Goal: Task Accomplishment & Management: Manage account settings

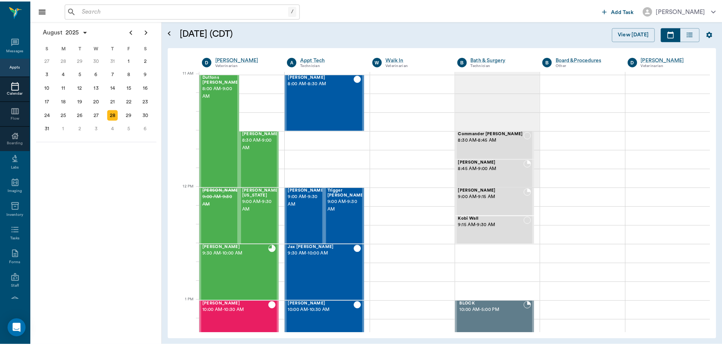
scroll to position [342, 0]
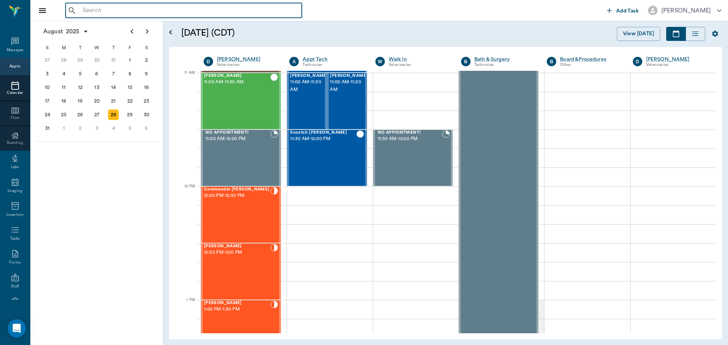
click at [138, 13] on input "text" at bounding box center [189, 10] width 219 height 11
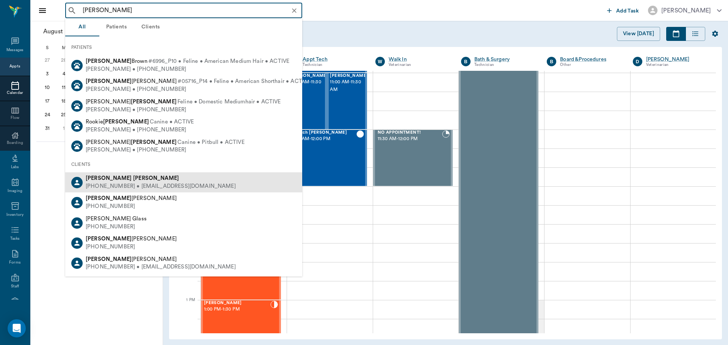
click at [133, 181] on b "Willis" at bounding box center [156, 178] width 46 height 6
type input "karen willis"
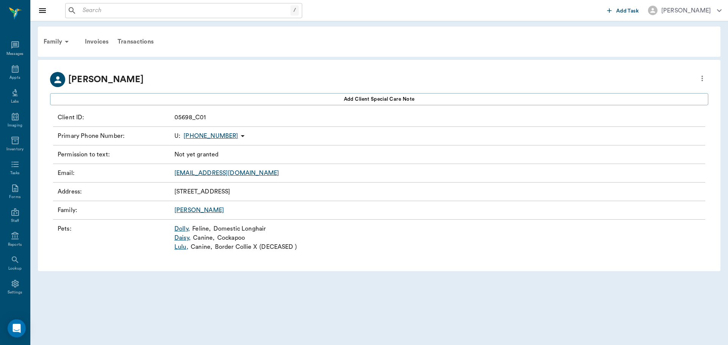
click at [184, 239] on link "Daisy ," at bounding box center [182, 237] width 16 height 9
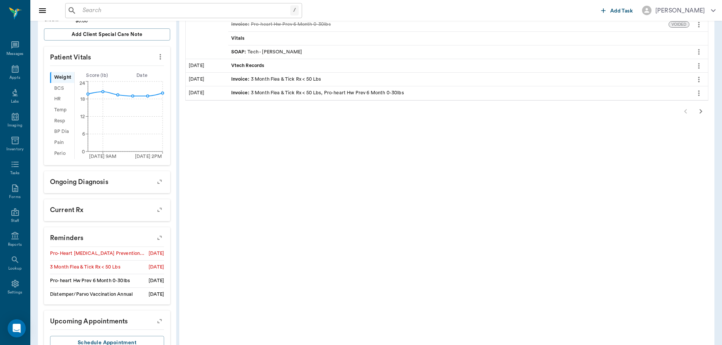
scroll to position [246, 0]
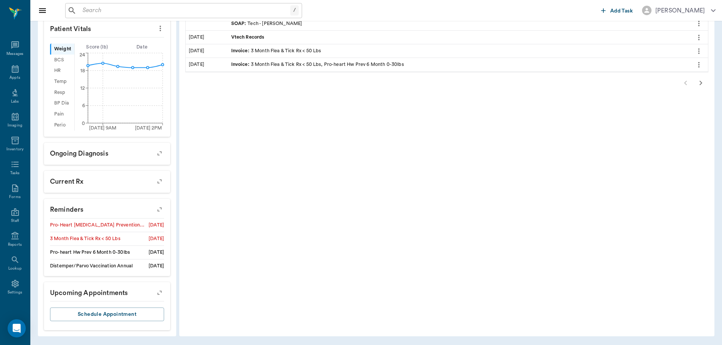
click at [161, 210] on icon "button" at bounding box center [159, 209] width 11 height 11
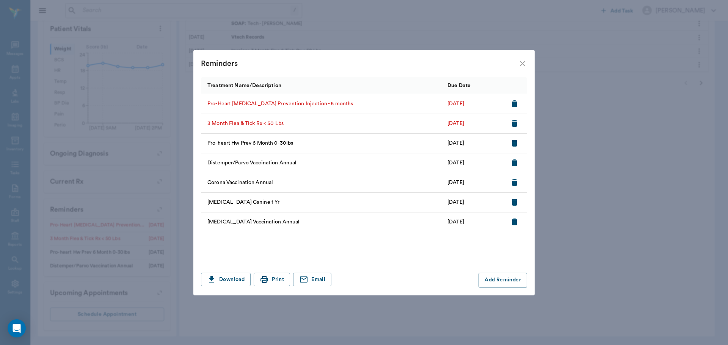
click at [512, 103] on icon "button" at bounding box center [514, 103] width 5 height 7
click at [521, 64] on icon "close" at bounding box center [522, 63] width 5 height 5
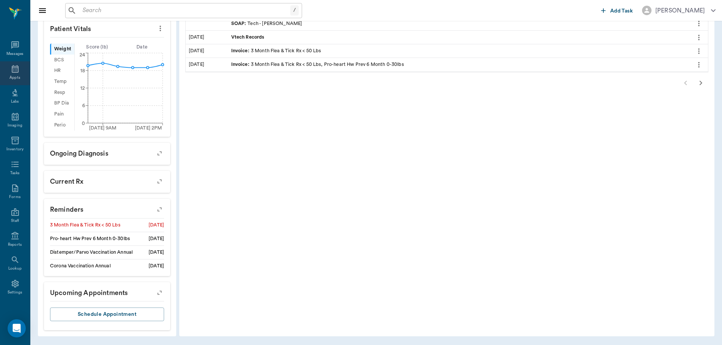
click at [12, 70] on icon at bounding box center [15, 68] width 9 height 9
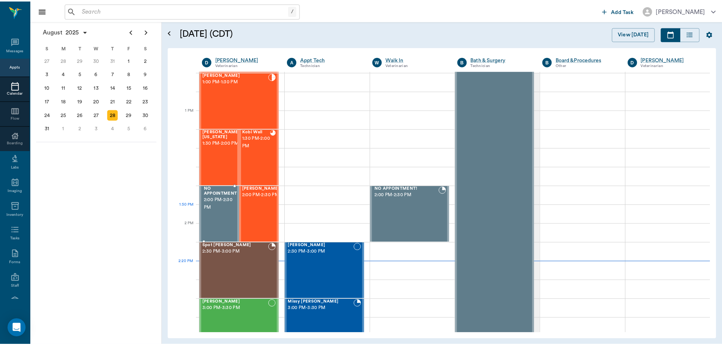
scroll to position [532, 0]
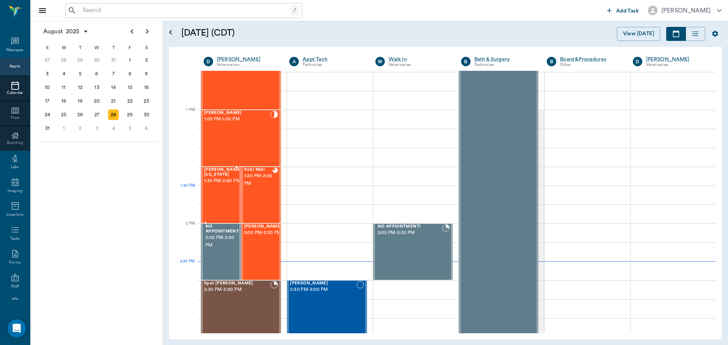
click at [222, 196] on div "Sadie Washington 1:30 PM - 2:00 PM" at bounding box center [223, 194] width 38 height 55
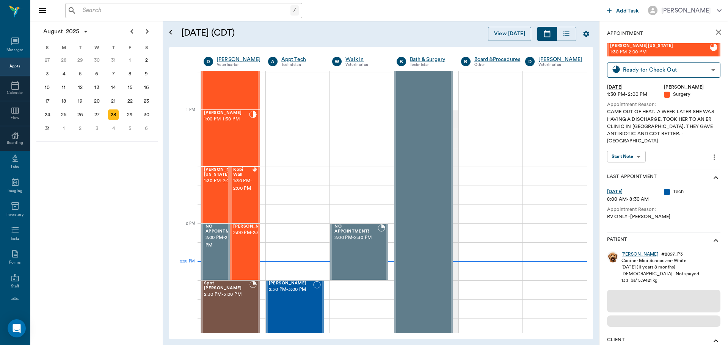
click at [629, 251] on div "Sadie" at bounding box center [639, 254] width 37 height 6
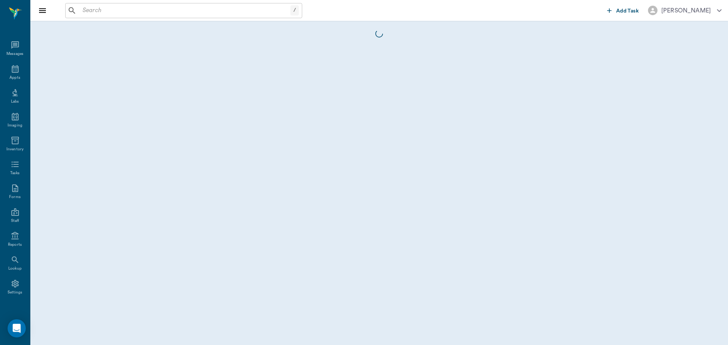
click at [627, 249] on body "/ ​ Add Task Dr. Bert Ellsworth Nectar Messages Appts Labs Imaging Inventory Ta…" at bounding box center [364, 172] width 728 height 345
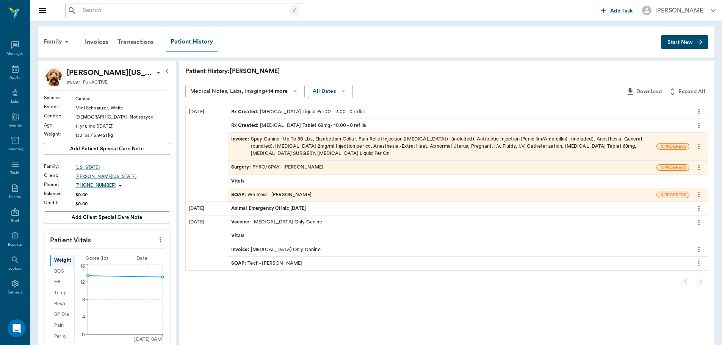
click at [283, 154] on div "Invoice : Spay Canine - Up To 50 Lbs, Elizabethan Collar, Pain Relief Injection…" at bounding box center [442, 147] width 422 height 22
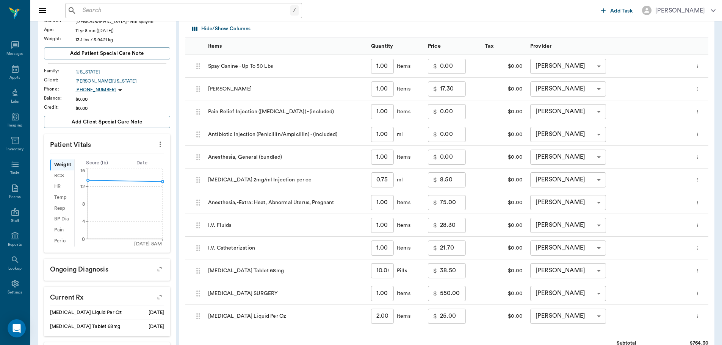
scroll to position [114, 0]
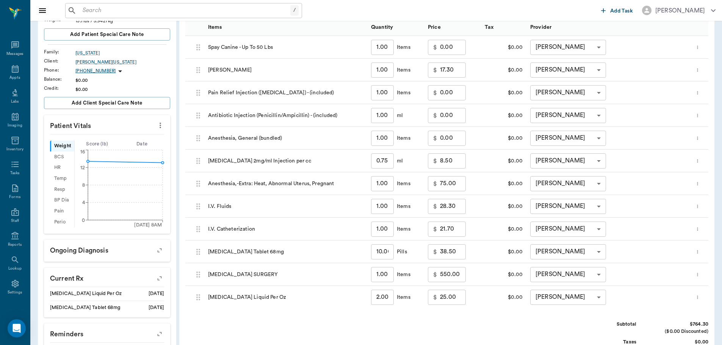
click at [456, 188] on input "75.00" at bounding box center [453, 183] width 26 height 15
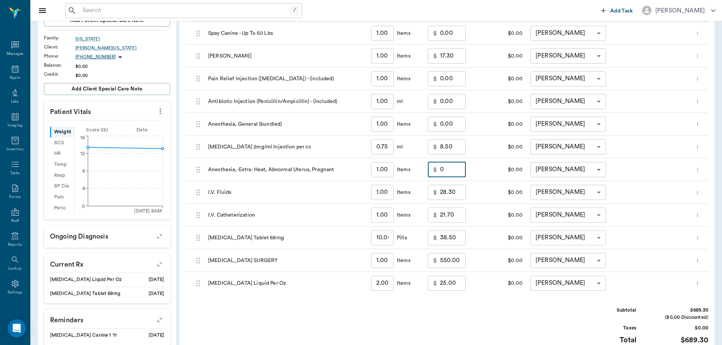
scroll to position [152, 0]
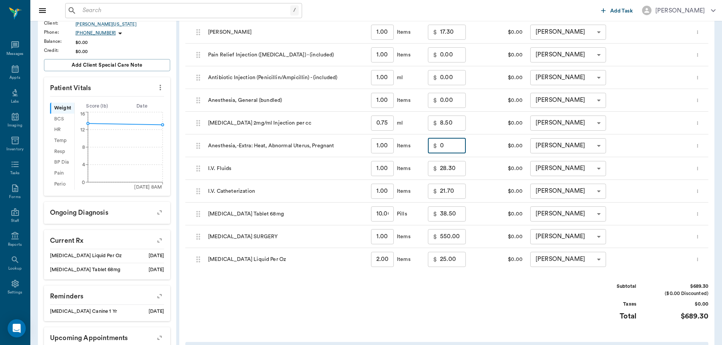
type input "0.00"
click at [443, 236] on input "550.00" at bounding box center [453, 236] width 26 height 15
click at [443, 234] on input "550.00" at bounding box center [453, 236] width 26 height 15
click at [442, 239] on input "550.00" at bounding box center [453, 236] width 26 height 15
type input "350.00"
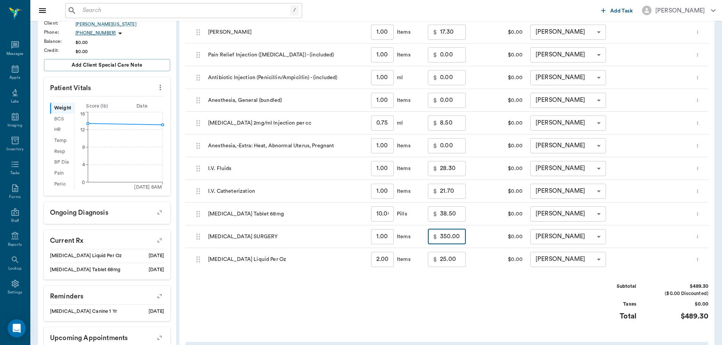
click at [406, 283] on div "Subtotal $489.30 ($0.00 Discounted) Taxes $0.00 Total $489.30" at bounding box center [446, 306] width 523 height 47
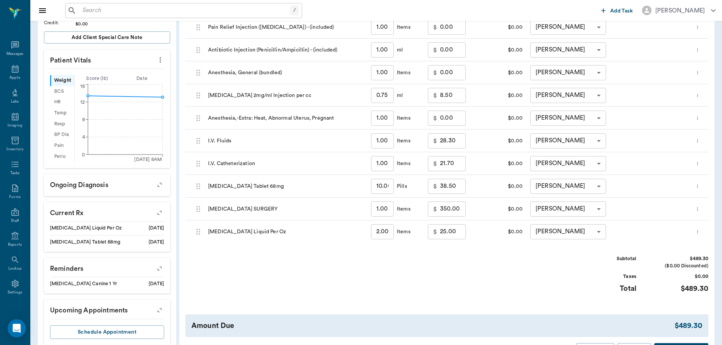
scroll to position [233, 0]
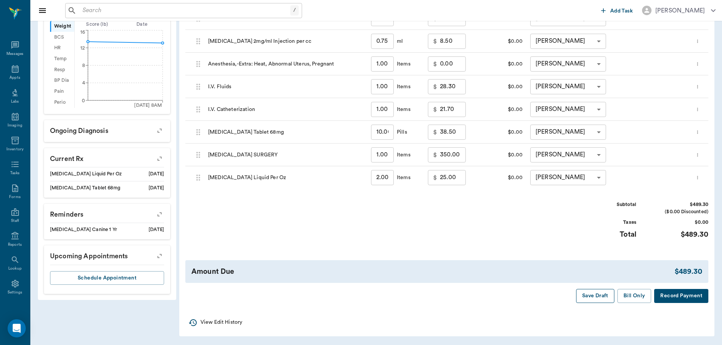
click at [596, 294] on button "Save Draft" at bounding box center [595, 296] width 38 height 14
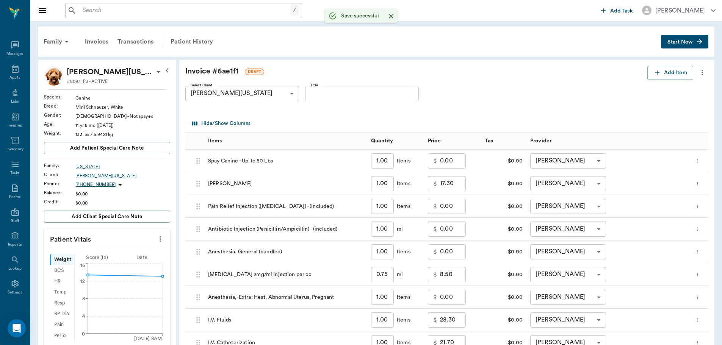
scroll to position [38, 0]
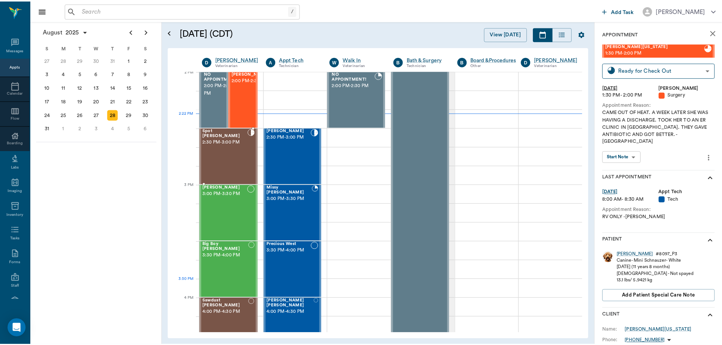
scroll to position [684, 0]
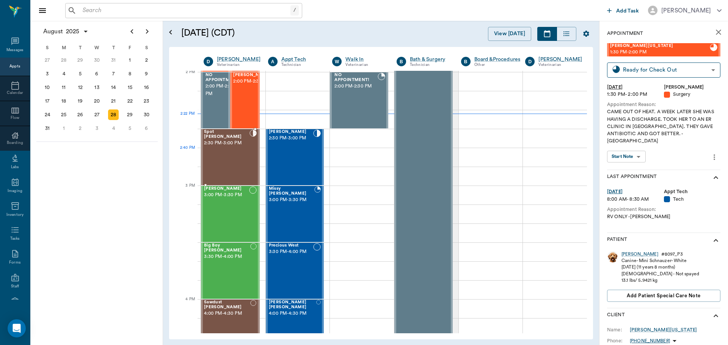
click at [224, 153] on div "Spot Brackman 2:30 PM - 3:00 PM" at bounding box center [226, 157] width 45 height 55
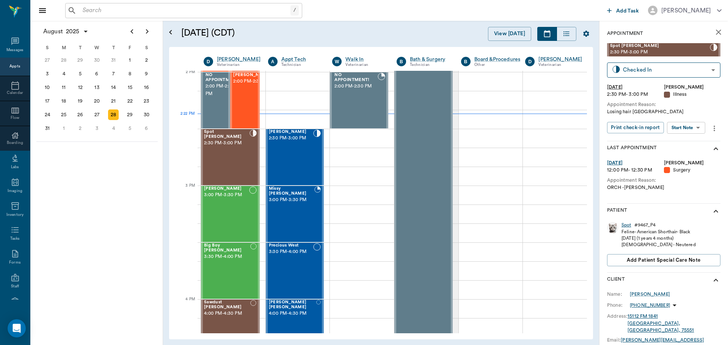
click at [629, 225] on div "Spot" at bounding box center [626, 225] width 10 height 6
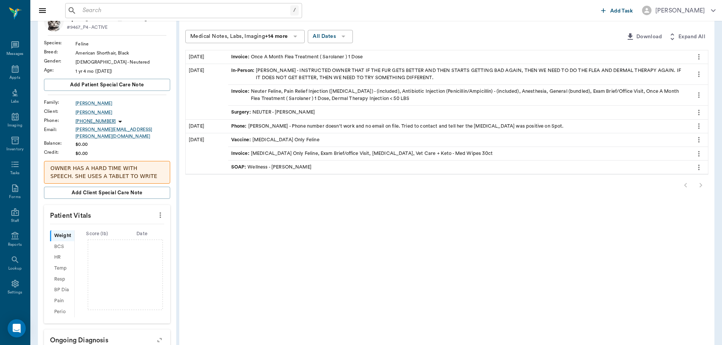
scroll to position [38, 0]
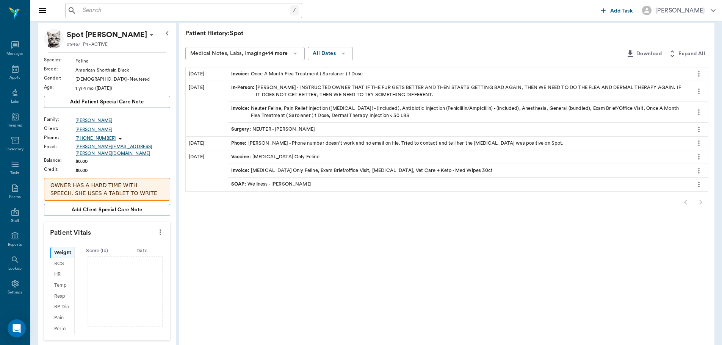
scroll to position [38, 0]
click at [16, 70] on icon at bounding box center [15, 69] width 7 height 8
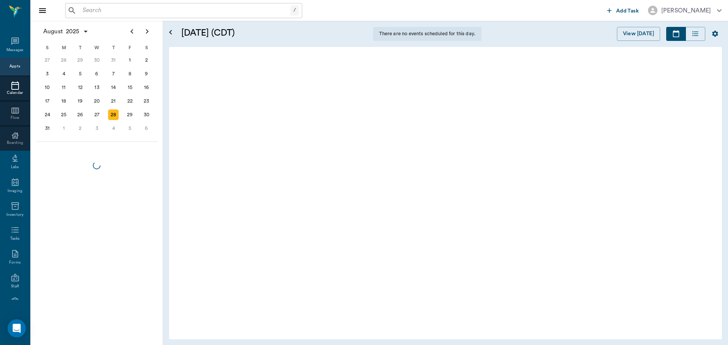
scroll to position [685, 0]
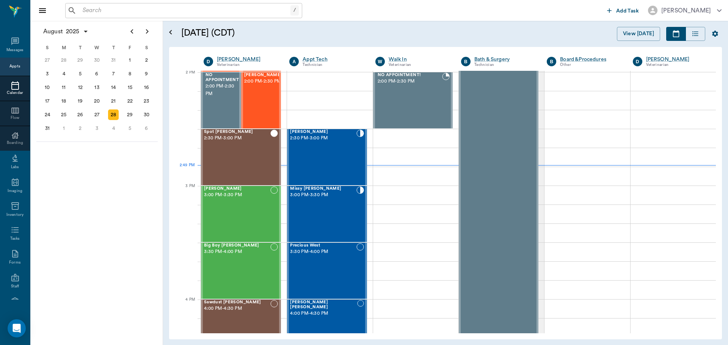
scroll to position [684, 0]
click at [329, 218] on div "Missy Pooh Simpson 3:00 PM - 3:30 PM" at bounding box center [323, 214] width 66 height 55
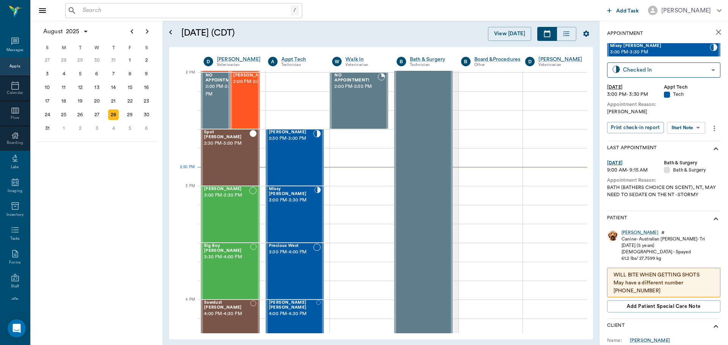
click at [703, 129] on body "/ ​ Add Task Dr. Bert Ellsworth Nectar Messages Appts Calendar Flow Boarding La…" at bounding box center [364, 172] width 728 height 345
click at [697, 142] on li "Start SOAP" at bounding box center [686, 143] width 53 height 13
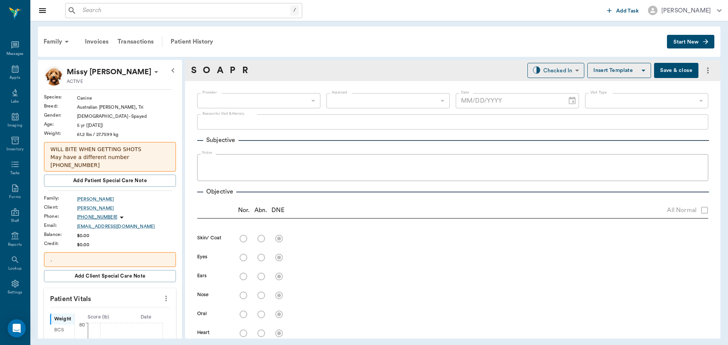
type input "63ec2f075fda476ae8351a4c"
type input "65d2be4f46e3a538d89b8c1a"
type textarea "HWI Christy"
type input "08/28/2025"
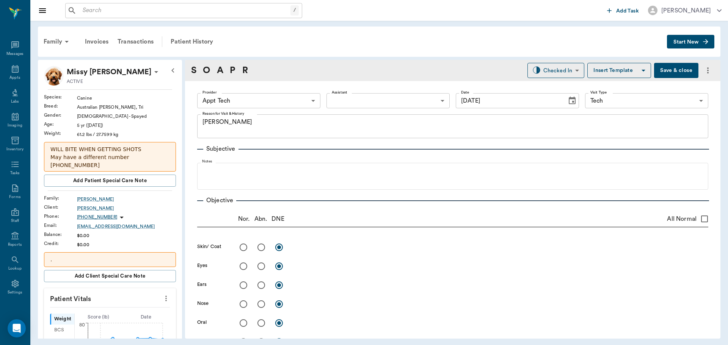
click at [162, 294] on icon "more" at bounding box center [166, 298] width 8 height 9
click at [140, 302] on span "Enter Vitals" at bounding box center [129, 305] width 64 height 8
click at [125, 314] on input "text" at bounding box center [110, 321] width 66 height 15
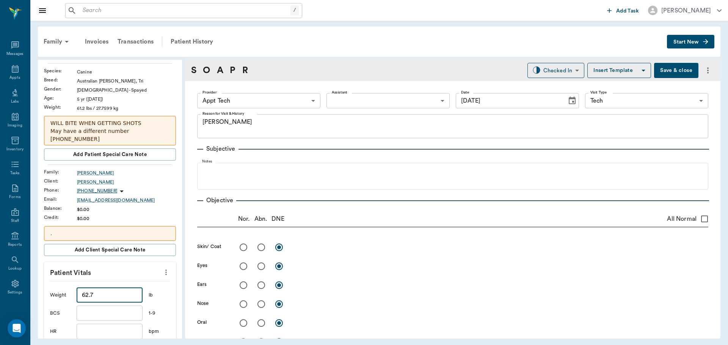
scroll to position [152, 0]
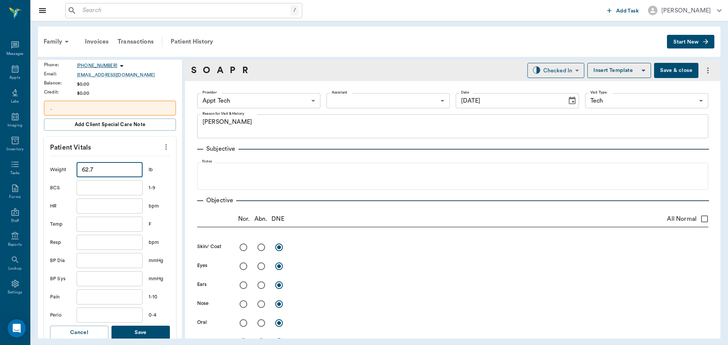
type input "62.7"
click at [136, 326] on button "Save" at bounding box center [140, 333] width 58 height 14
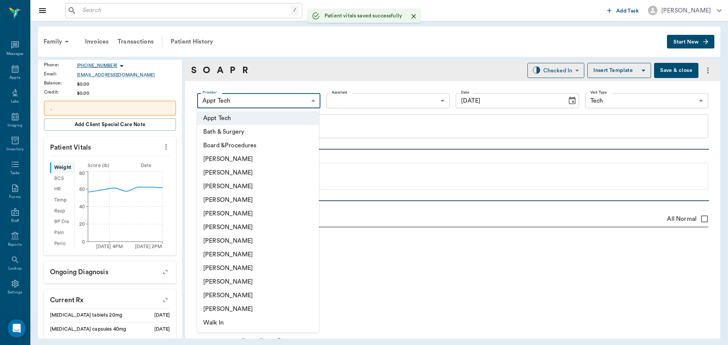
click at [264, 108] on body "/ ​ Add Task Dr. Bert Ellsworth Nectar Messages Appts Labs Imaging Inventory Ta…" at bounding box center [364, 172] width 728 height 345
click at [260, 243] on li "Hunter Graves" at bounding box center [258, 241] width 122 height 14
type input "682b670d8bdc6f7f8feef3db"
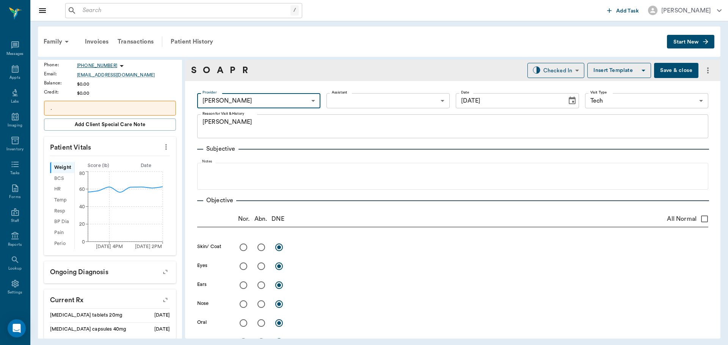
click at [345, 102] on body "/ ​ Add Task Dr. Bert Ellsworth Nectar Messages Appts Labs Imaging Inventory Ta…" at bounding box center [364, 172] width 728 height 345
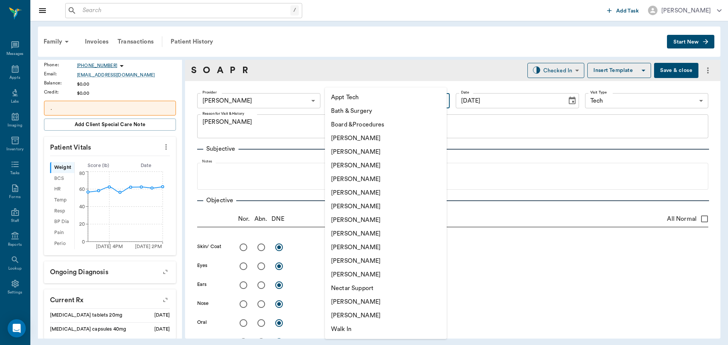
click at [348, 97] on li "Appt Tech" at bounding box center [386, 98] width 122 height 14
type input "63ec2f075fda476ae8351a4c"
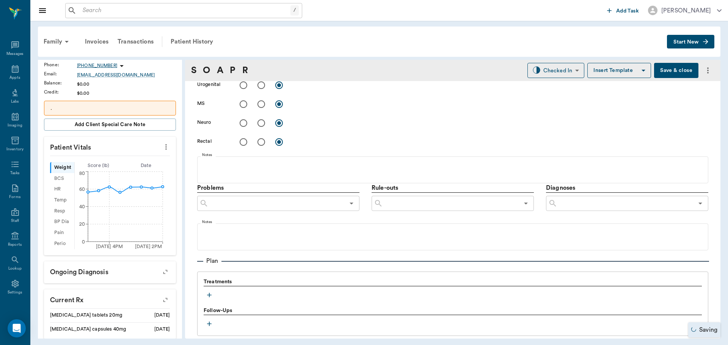
scroll to position [341, 0]
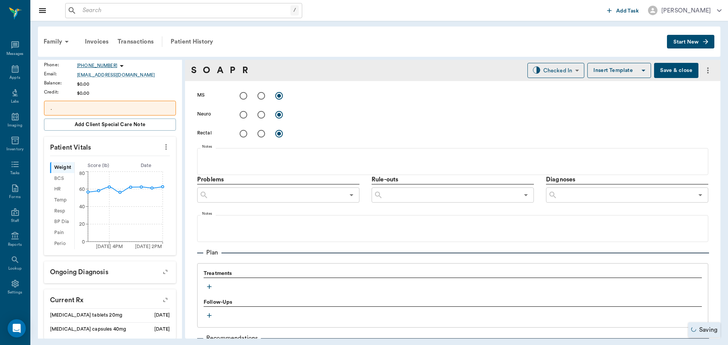
click at [208, 285] on icon "button" at bounding box center [209, 287] width 8 height 8
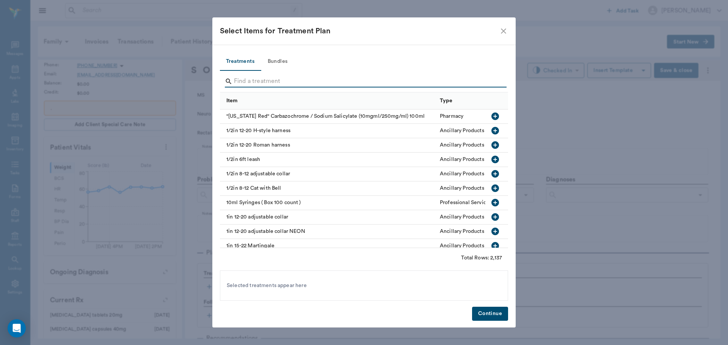
click at [281, 81] on input "Search" at bounding box center [364, 81] width 261 height 12
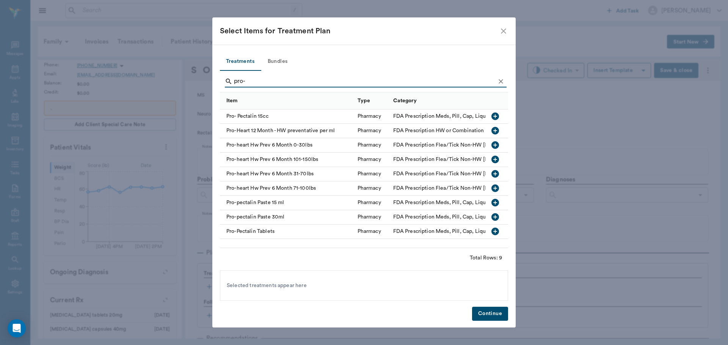
type input "pro-"
click at [494, 174] on icon "button" at bounding box center [494, 173] width 9 height 9
click at [494, 311] on button "Continue" at bounding box center [490, 314] width 36 height 14
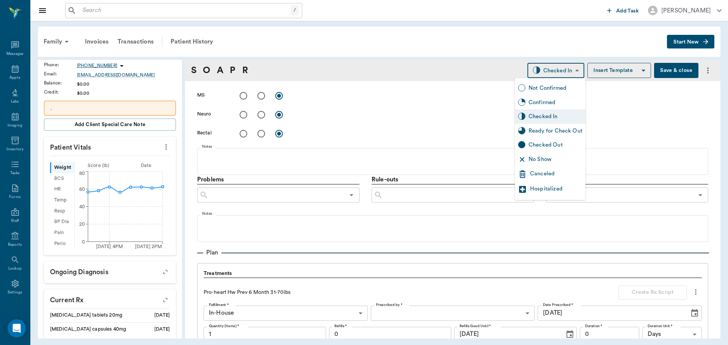
click at [546, 73] on body "/ ​ Add Task Dr. Bert Ellsworth Nectar Messages Appts Labs Imaging Inventory Ta…" at bounding box center [364, 172] width 728 height 345
click at [558, 128] on div "Ready for Check Out" at bounding box center [555, 131] width 54 height 8
type input "READY_TO_CHECKOUT"
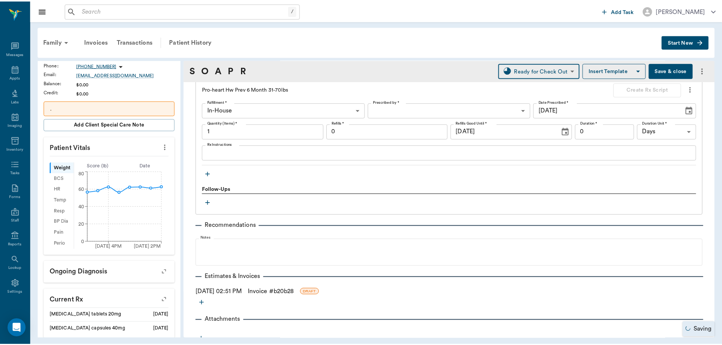
scroll to position [551, 0]
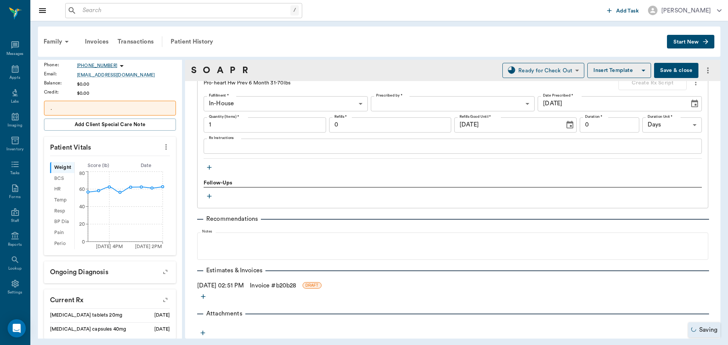
click at [271, 284] on link "Invoice # b20b28" at bounding box center [273, 285] width 46 height 9
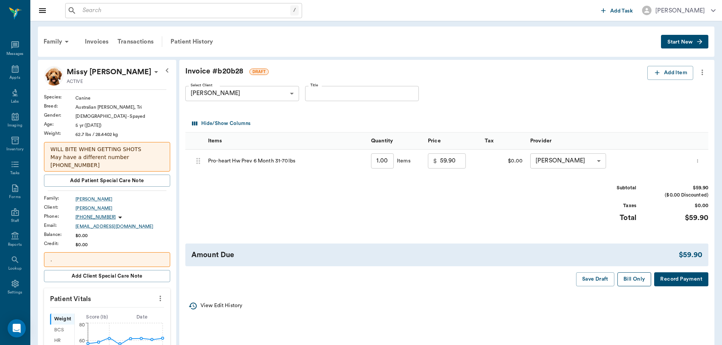
click at [637, 279] on button "Bill Only" at bounding box center [634, 279] width 34 height 14
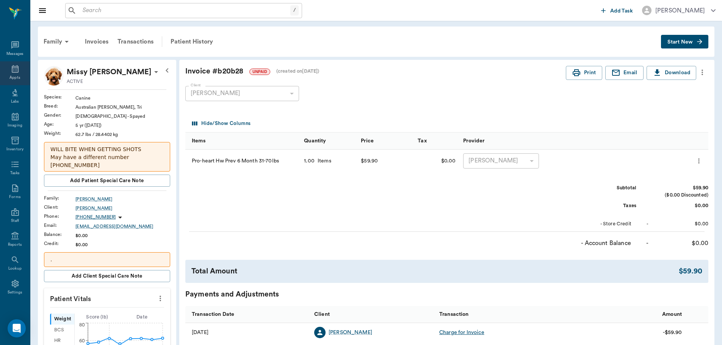
click at [12, 69] on icon at bounding box center [15, 69] width 7 height 8
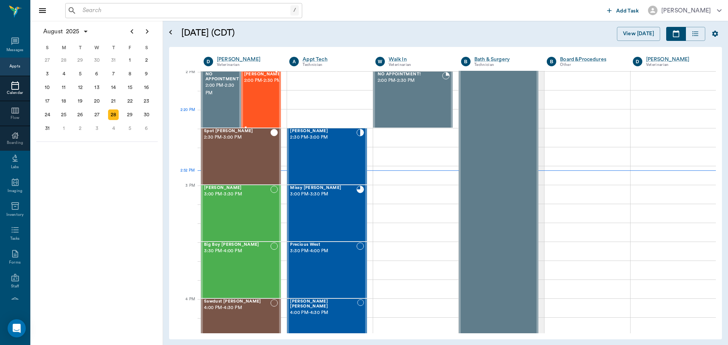
scroll to position [684, 0]
click at [255, 214] on div "Piper Thomas 3:00 PM - 3:30 PM" at bounding box center [237, 213] width 66 height 55
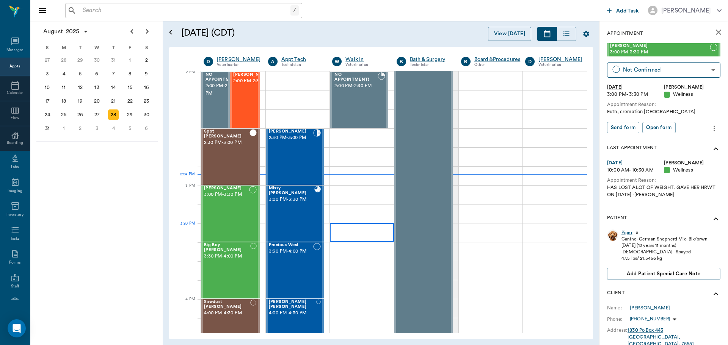
scroll to position [684, 0]
click at [277, 159] on div "[PERSON_NAME] 2:30 PM - 3:00 PM" at bounding box center [291, 157] width 45 height 55
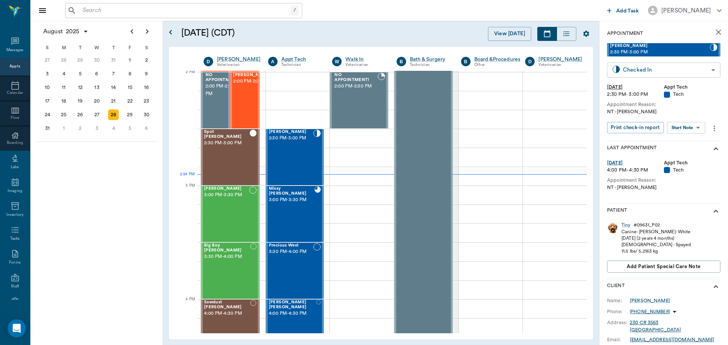
click at [698, 74] on body "/ ​ Add Task Dr. Bert Ellsworth Nectar Messages Appts Calendar Flow Boarding La…" at bounding box center [364, 172] width 728 height 345
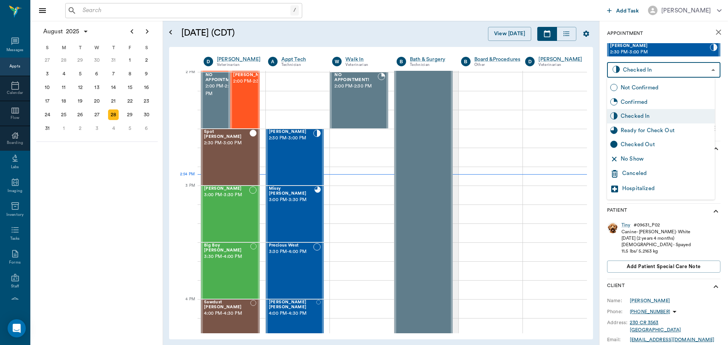
click at [673, 144] on div "Checked Out" at bounding box center [665, 145] width 91 height 8
type input "CHECKED_OUT"
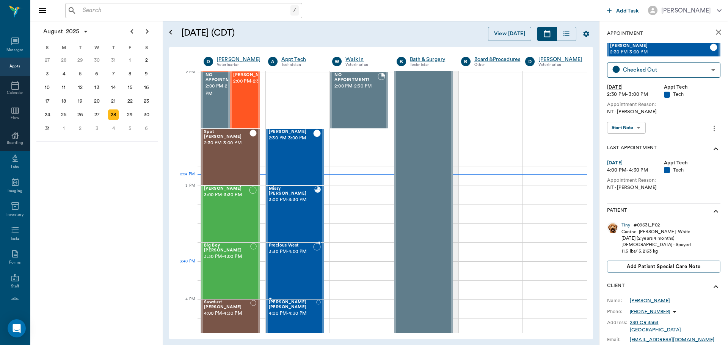
click at [282, 264] on div "Precious West 3:30 PM - 4:00 PM" at bounding box center [291, 270] width 45 height 55
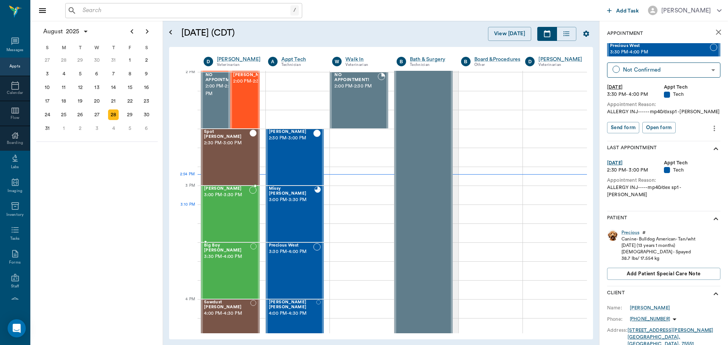
click at [236, 212] on div "Piper Thomas 3:00 PM - 3:30 PM" at bounding box center [226, 213] width 45 height 55
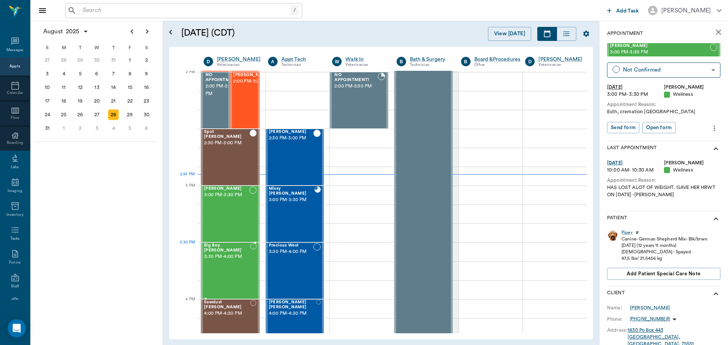
click at [234, 257] on div "Big Boy Hamilton 3:30 PM - 4:00 PM" at bounding box center [227, 270] width 46 height 55
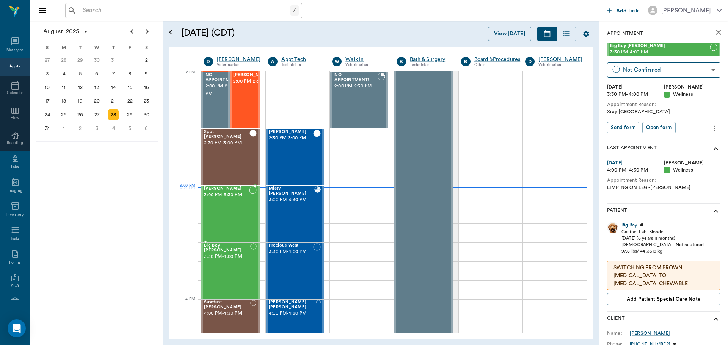
click at [225, 189] on span "[PERSON_NAME]" at bounding box center [226, 188] width 45 height 5
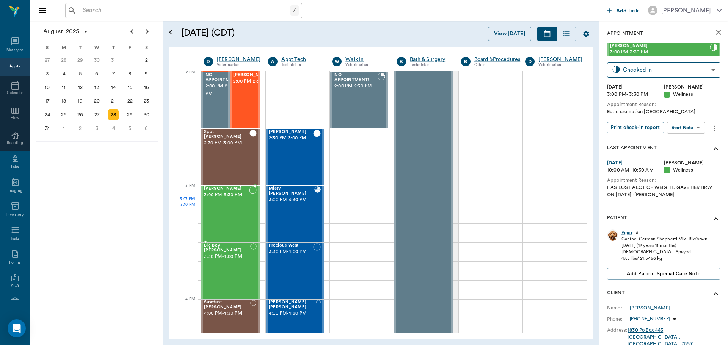
click at [224, 209] on div "Piper Thomas 3:00 PM - 3:30 PM" at bounding box center [226, 213] width 45 height 55
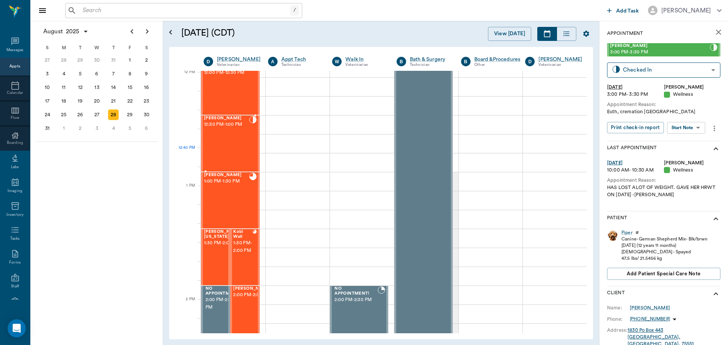
scroll to position [457, 0]
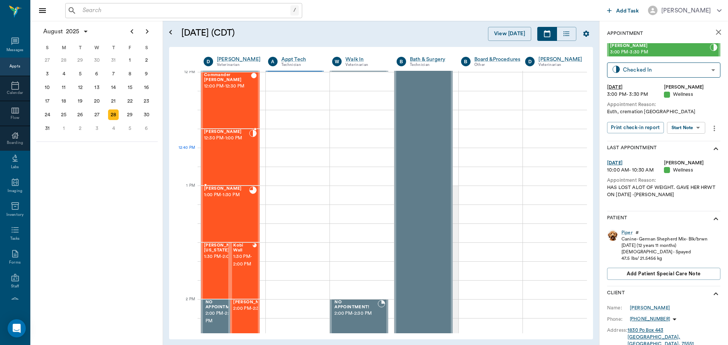
click at [252, 156] on div at bounding box center [253, 157] width 8 height 55
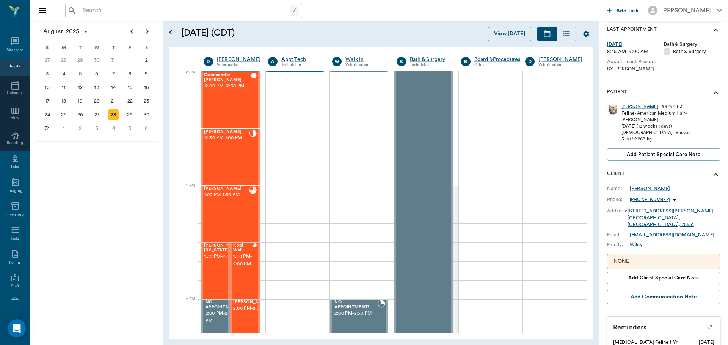
scroll to position [120, 0]
click at [628, 107] on div "Louise" at bounding box center [639, 105] width 37 height 6
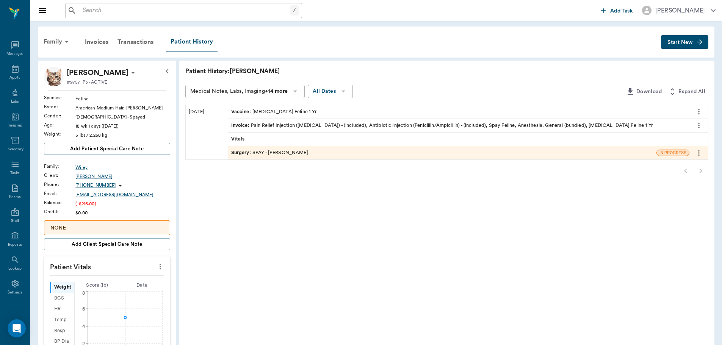
click at [236, 148] on div "Surgery : SPAY - Dr. Bert Ellsworth" at bounding box center [442, 152] width 428 height 13
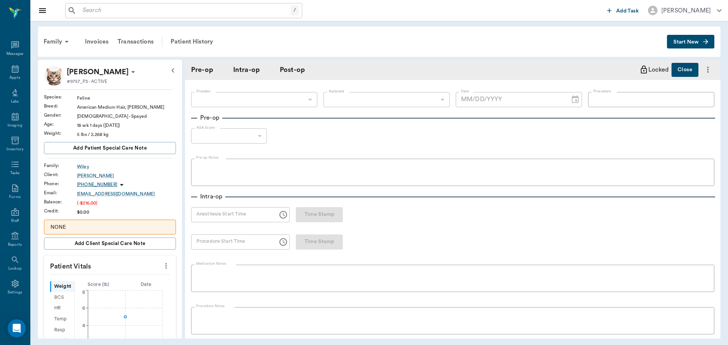
type input "63ec2f075fda476ae8351a4d"
type input "63ec2e7e52e12b0ba117b124"
type input "SPAY"
type input "1"
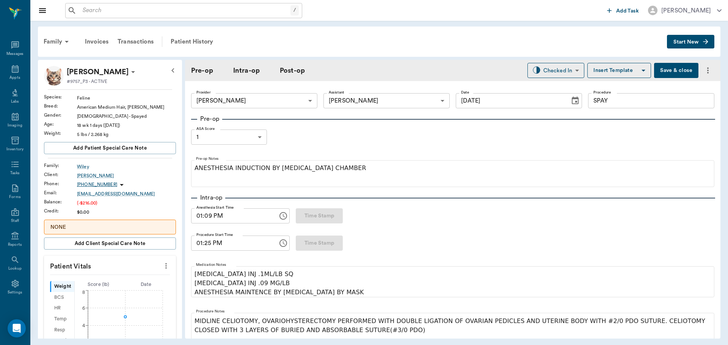
type input "08/28/2025"
type input "01:09 PM"
type input "01:25 PM"
type input "01:46 PM"
type input "01:47 PM"
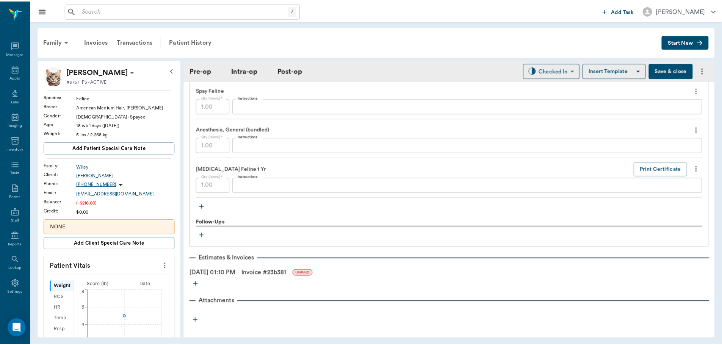
scroll to position [739, 0]
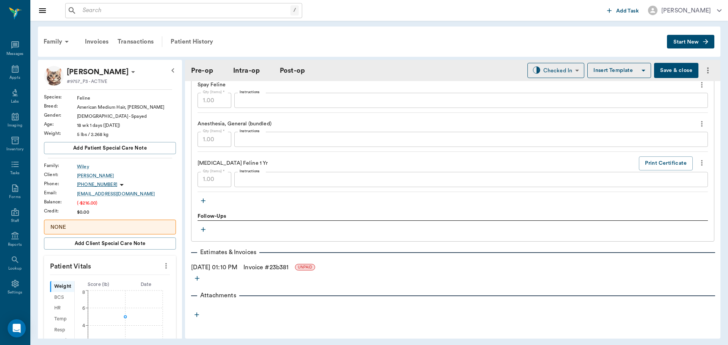
click at [288, 267] on link "Invoice # 23b381" at bounding box center [265, 267] width 45 height 9
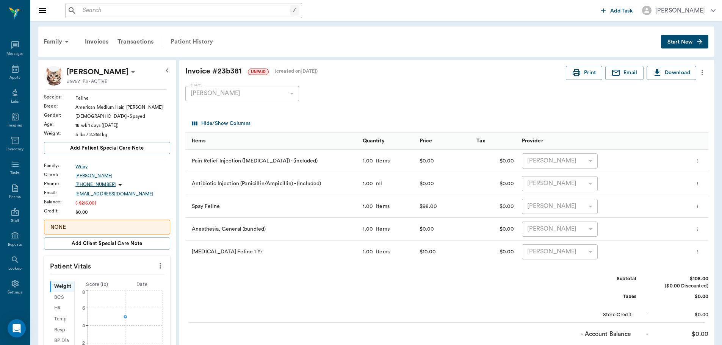
click at [174, 39] on div "Patient History" at bounding box center [192, 42] width 52 height 18
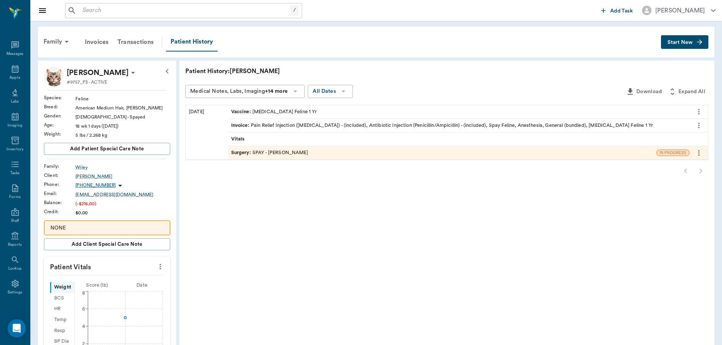
click at [241, 151] on span "Surgery :" at bounding box center [241, 152] width 21 height 7
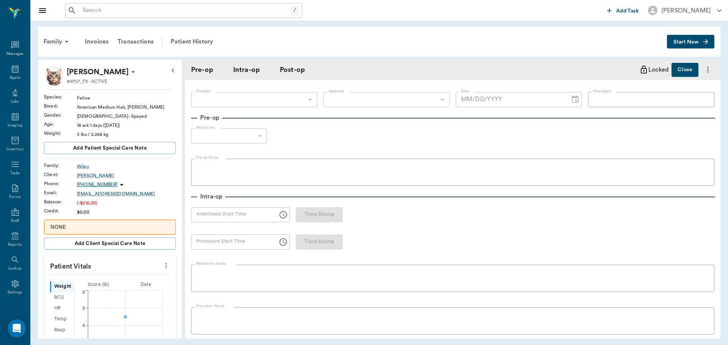
type input "63ec2f075fda476ae8351a4d"
type input "63ec2e7e52e12b0ba117b124"
type input "SPAY"
type input "1"
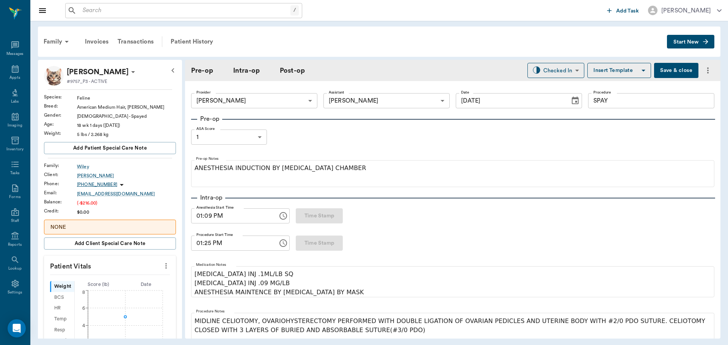
type input "08/28/2025"
type input "01:09 PM"
type input "01:25 PM"
type input "01:46 PM"
type input "01:47 PM"
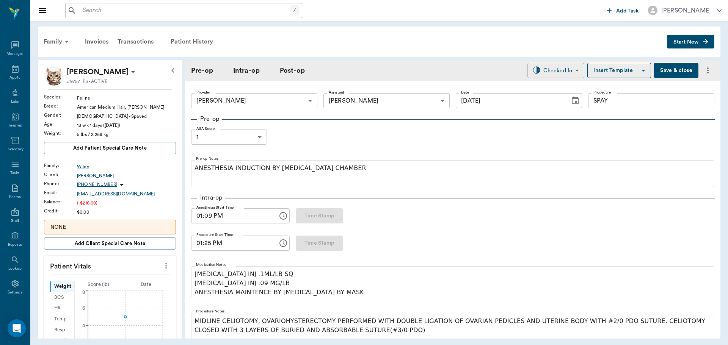
click at [543, 67] on body "/ ​ Add Task Dr. Bert Ellsworth Nectar Messages Appts Labs Imaging Inventory Ta…" at bounding box center [364, 172] width 728 height 345
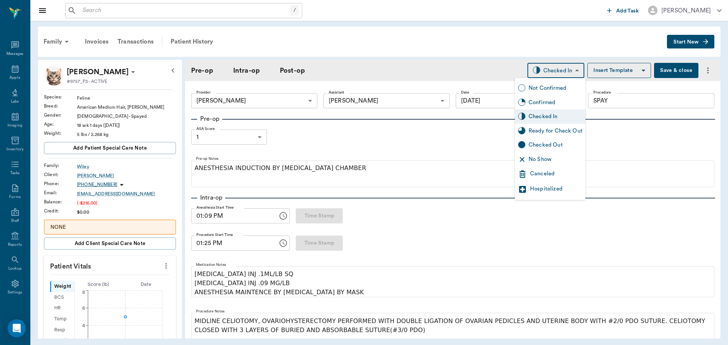
click at [545, 131] on div "Ready for Check Out" at bounding box center [555, 131] width 54 height 8
type input "READY_TO_CHECKOUT"
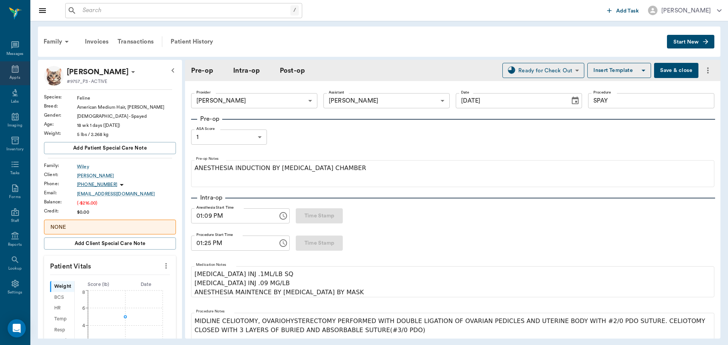
click at [4, 75] on div "Appts" at bounding box center [15, 73] width 30 height 24
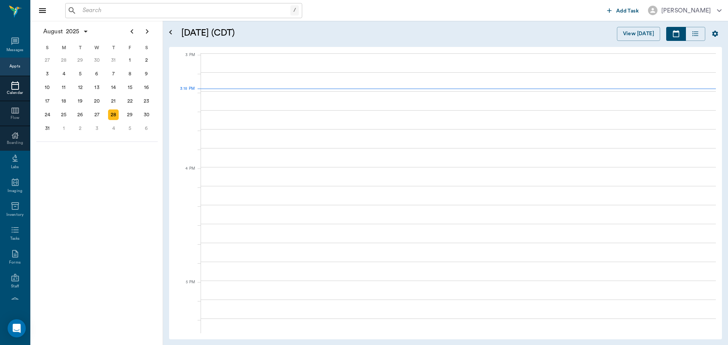
scroll to position [797, 0]
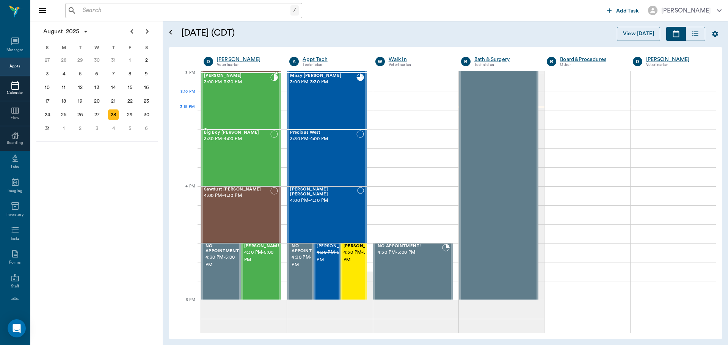
click at [222, 102] on div "Piper Thomas 3:00 PM - 3:30 PM" at bounding box center [237, 101] width 66 height 55
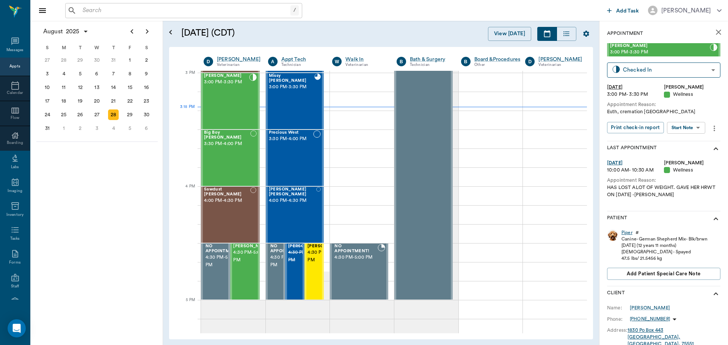
click at [624, 233] on div "Piper" at bounding box center [626, 233] width 11 height 6
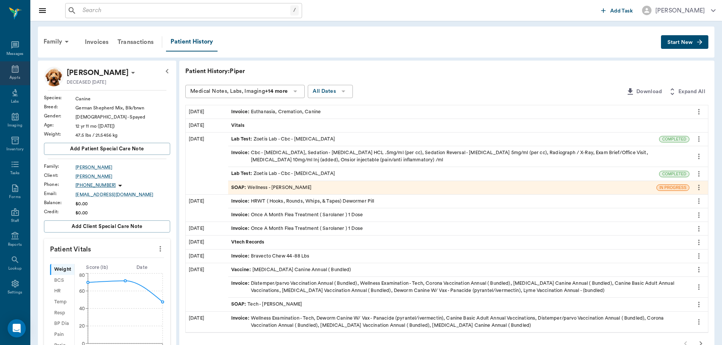
click at [20, 74] on div "Appts" at bounding box center [15, 73] width 30 height 24
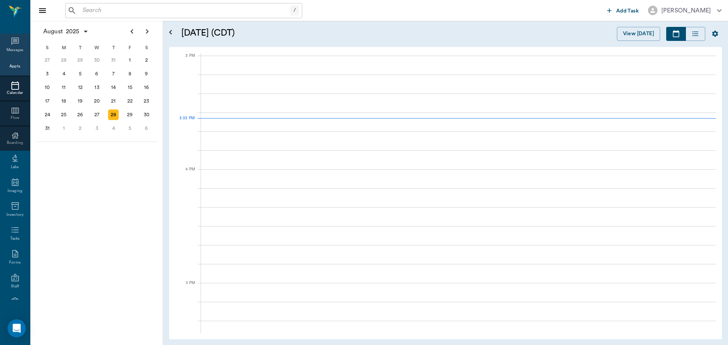
scroll to position [796, 0]
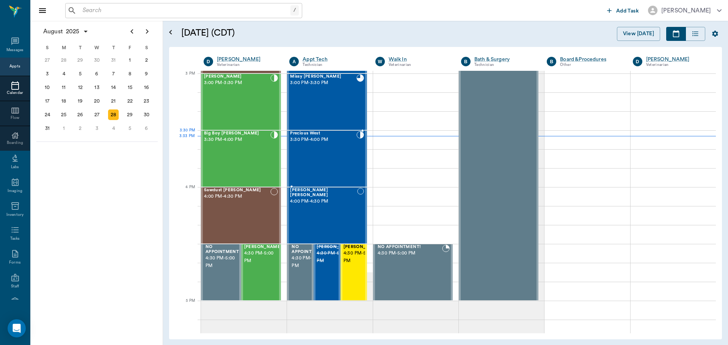
click at [330, 148] on div "Precious West 3:30 PM - 4:00 PM" at bounding box center [323, 158] width 66 height 55
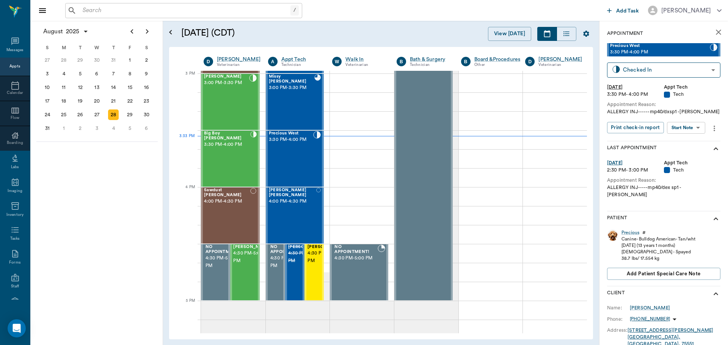
click at [681, 129] on body "/ ​ Add Task Dr. Bert Ellsworth Nectar Messages Appts Calendar Flow Boarding La…" at bounding box center [364, 172] width 728 height 345
click at [225, 155] on div at bounding box center [364, 172] width 728 height 345
click at [235, 144] on div "Big Boy Hamilton 3:30 PM - 4:00 PM" at bounding box center [227, 158] width 46 height 55
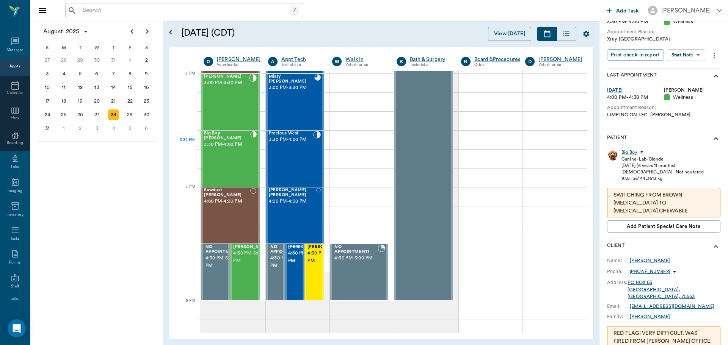
scroll to position [76, 0]
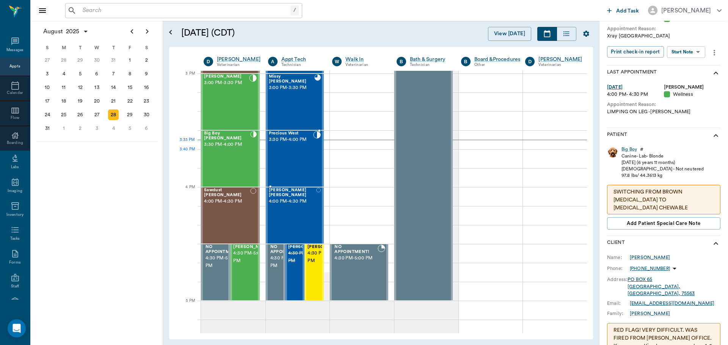
click at [300, 149] on div "Precious West 3:30 PM - 4:00 PM" at bounding box center [291, 158] width 45 height 55
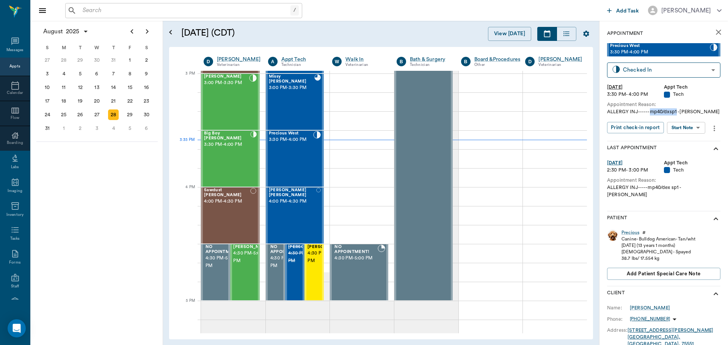
drag, startPoint x: 674, startPoint y: 112, endPoint x: 648, endPoint y: 115, distance: 26.7
click at [648, 115] on div "ALLERGY INJ------mp40/dxsp1 -LORY" at bounding box center [663, 111] width 113 height 7
copy div "mp40/dxsp1"
click at [686, 126] on body "/ ​ Add Task Dr. Bert Ellsworth Nectar Messages Appts Calendar Flow Boarding La…" at bounding box center [364, 172] width 728 height 345
click at [690, 143] on button "Start SOAP" at bounding box center [677, 143] width 26 height 9
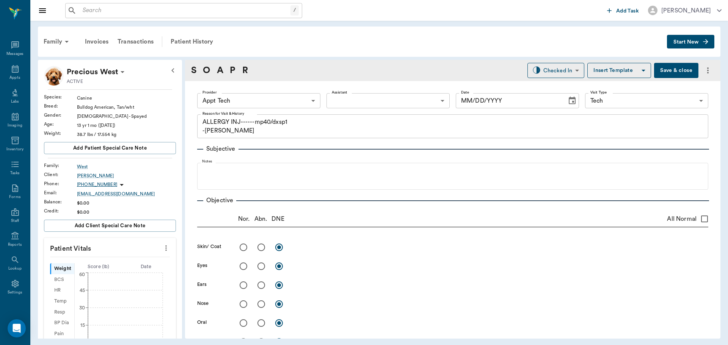
type input "63ec2f075fda476ae8351a4c"
type input "65d2be4f46e3a538d89b8c1a"
type textarea "ALLERGY INJ------mp40/dxsp1 -LORY"
type input "08/28/2025"
click at [162, 247] on icon "more" at bounding box center [166, 248] width 8 height 9
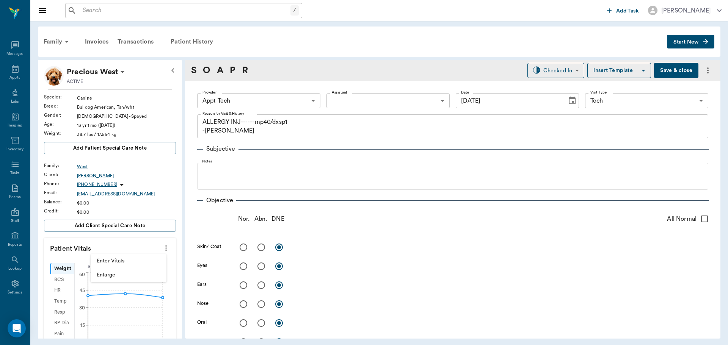
click at [149, 263] on span "Enter Vitals" at bounding box center [129, 261] width 64 height 8
click at [117, 277] on input "text" at bounding box center [110, 270] width 66 height 15
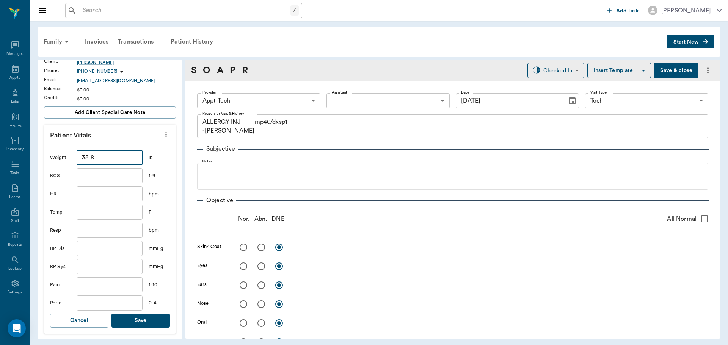
scroll to position [114, 0]
type input "35.8"
click at [138, 320] on button "Save" at bounding box center [140, 320] width 58 height 14
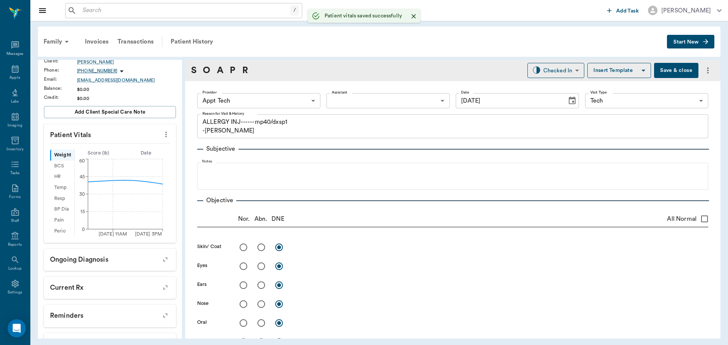
click at [250, 95] on body "/ ​ Add Task Dr. Bert Ellsworth Nectar Messages Appts Labs Imaging Inventory Ta…" at bounding box center [364, 172] width 728 height 345
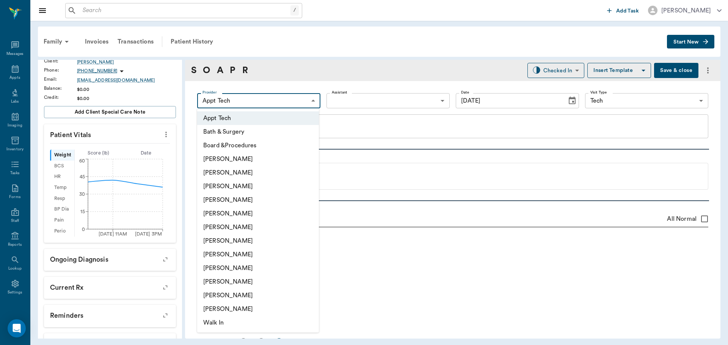
click at [252, 239] on li "Hunter Graves" at bounding box center [258, 241] width 122 height 14
type input "682b670d8bdc6f7f8feef3db"
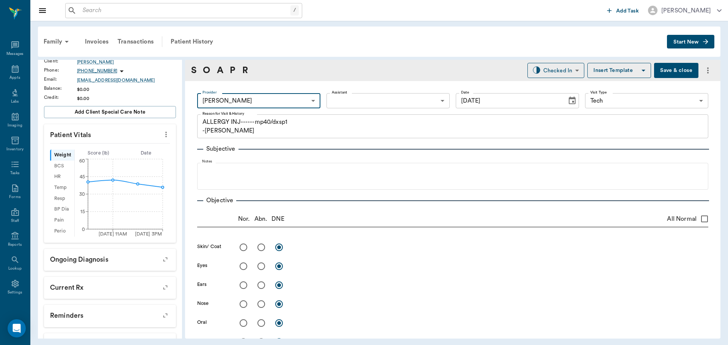
click at [335, 99] on body "/ ​ Add Task Dr. Bert Ellsworth Nectar Messages Appts Labs Imaging Inventory Ta…" at bounding box center [364, 172] width 728 height 345
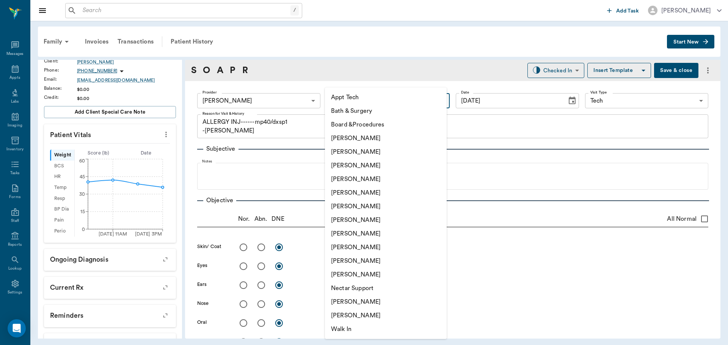
click at [343, 100] on li "Appt Tech" at bounding box center [386, 98] width 122 height 14
type input "63ec2f075fda476ae8351a4c"
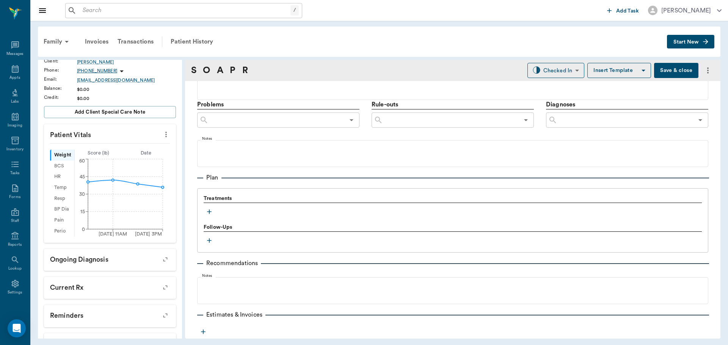
scroll to position [417, 0]
click at [207, 209] on icon "button" at bounding box center [209, 211] width 8 height 8
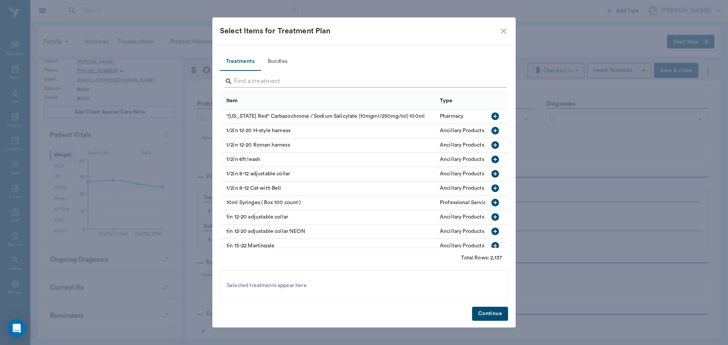
click at [252, 85] on input "Search" at bounding box center [364, 81] width 261 height 12
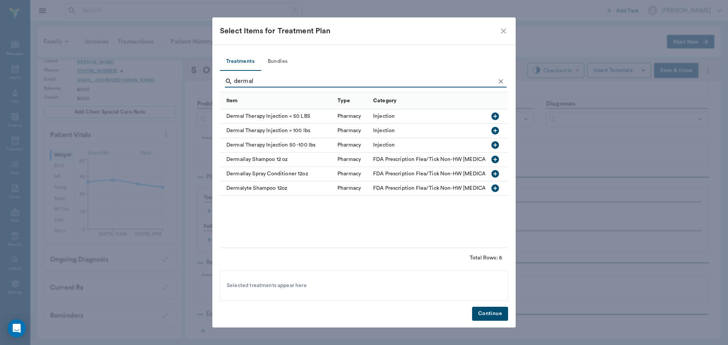
type input "dermal"
click at [496, 114] on icon "button" at bounding box center [495, 117] width 8 height 8
click at [499, 311] on button "Continue" at bounding box center [490, 314] width 36 height 14
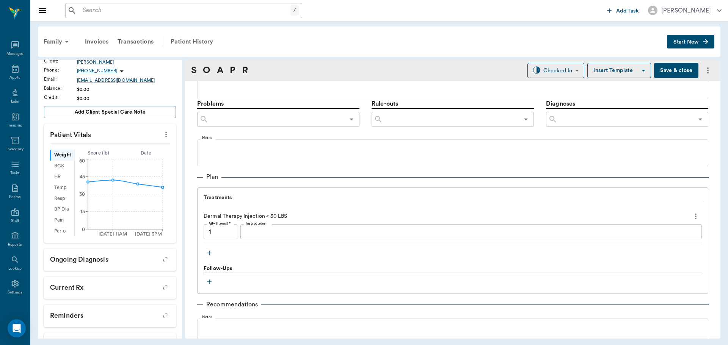
click at [297, 225] on div "x Instructions" at bounding box center [470, 231] width 461 height 15
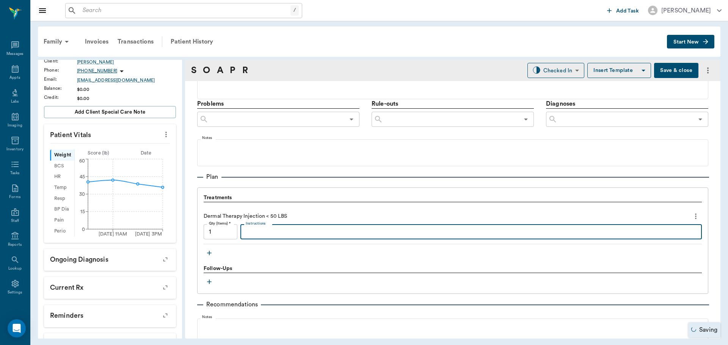
paste textarea "mp40/dxsp1"
type textarea "mp40/dxsp1"
click at [556, 74] on body "/ ​ Add Task Dr. Bert Ellsworth Nectar Messages Appts Labs Imaging Inventory Ta…" at bounding box center [364, 172] width 728 height 345
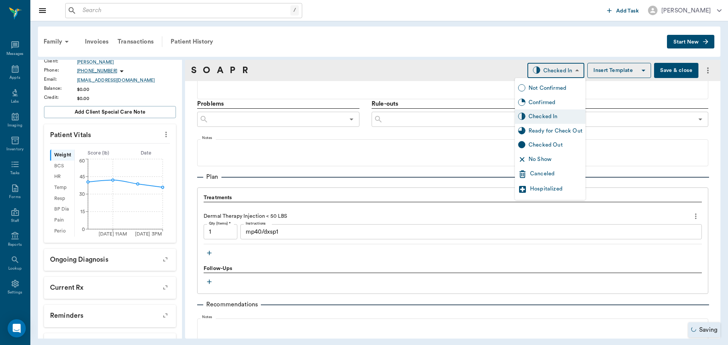
click at [551, 127] on div "Ready for Check Out" at bounding box center [555, 131] width 54 height 8
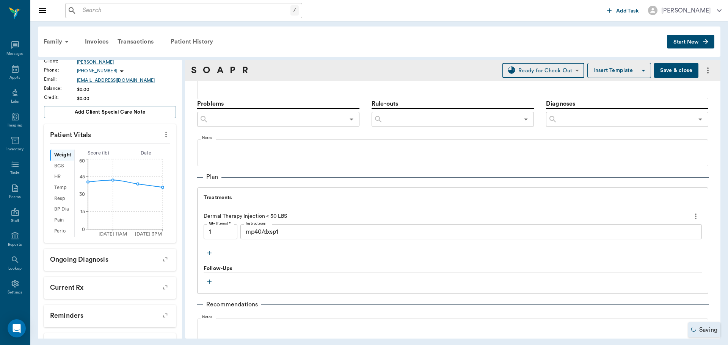
type input "READY_TO_CHECKOUT"
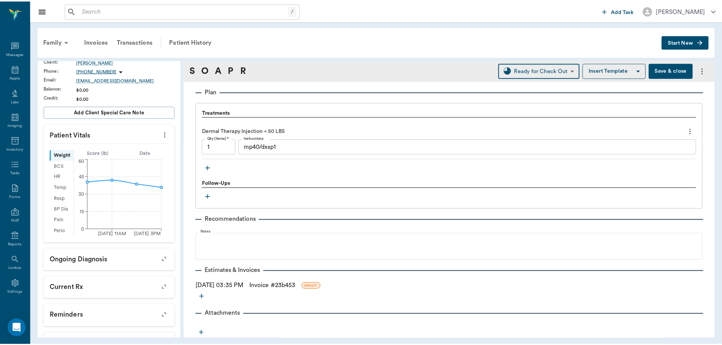
scroll to position [502, 0]
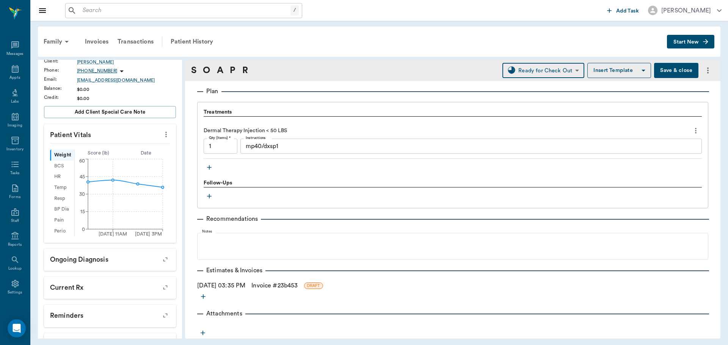
drag, startPoint x: 280, startPoint y: 285, endPoint x: 307, endPoint y: 285, distance: 26.9
click at [280, 285] on link "Invoice # 23b453" at bounding box center [274, 285] width 46 height 9
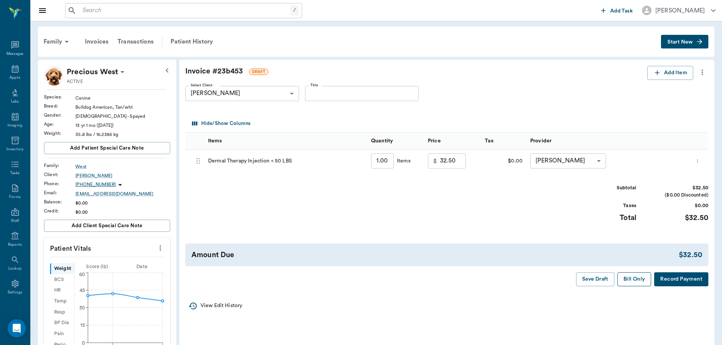
click at [635, 284] on button "Bill Only" at bounding box center [634, 279] width 34 height 14
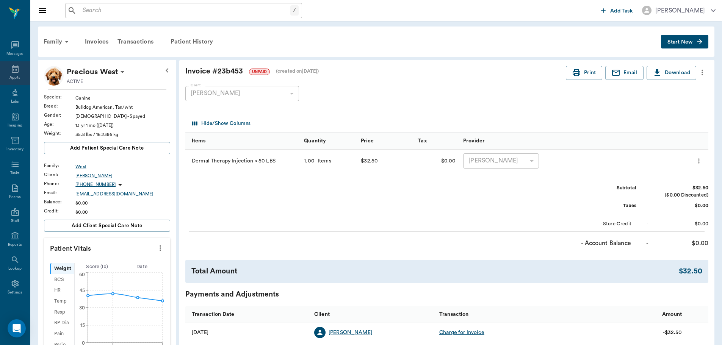
click at [3, 69] on div "Appts" at bounding box center [15, 73] width 30 height 24
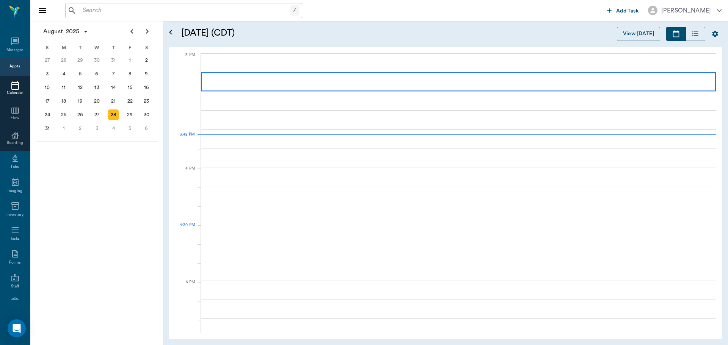
scroll to position [797, 0]
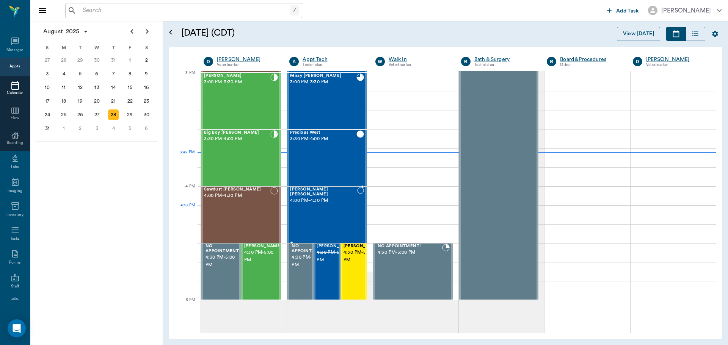
click at [341, 214] on div "Wolf COOPER 4:00 PM - 4:30 PM" at bounding box center [323, 214] width 67 height 55
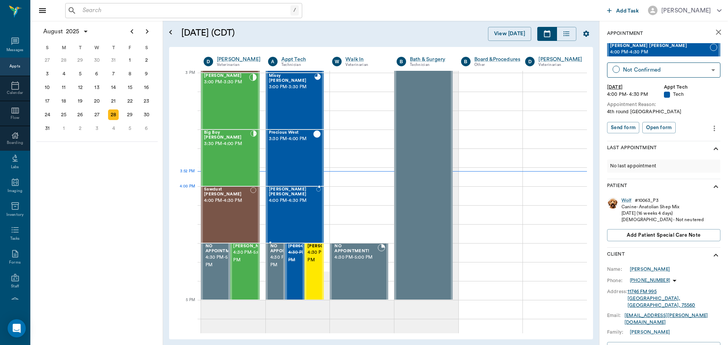
click at [296, 198] on span "4:00 PM - 4:30 PM" at bounding box center [292, 201] width 47 height 8
click at [626, 198] on div "Wolf" at bounding box center [626, 200] width 10 height 6
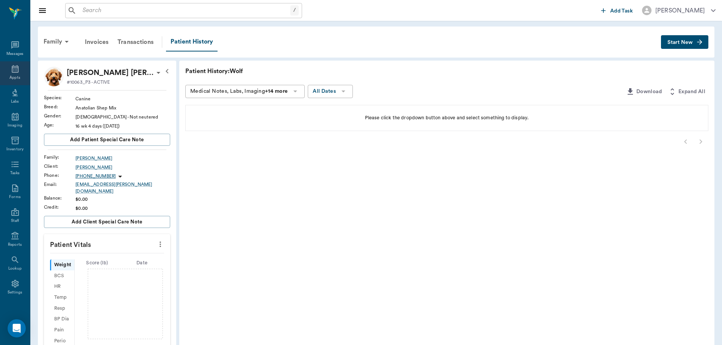
click at [12, 70] on icon at bounding box center [15, 69] width 7 height 8
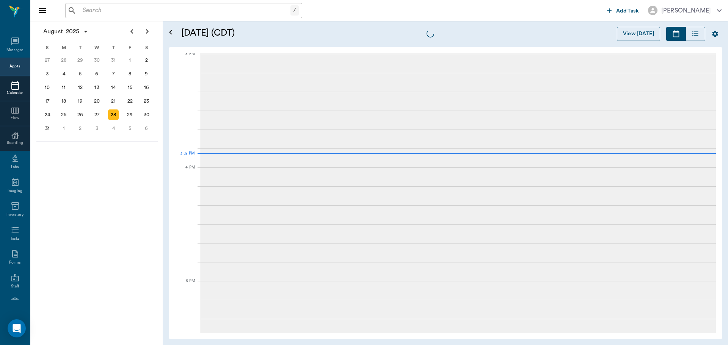
scroll to position [797, 0]
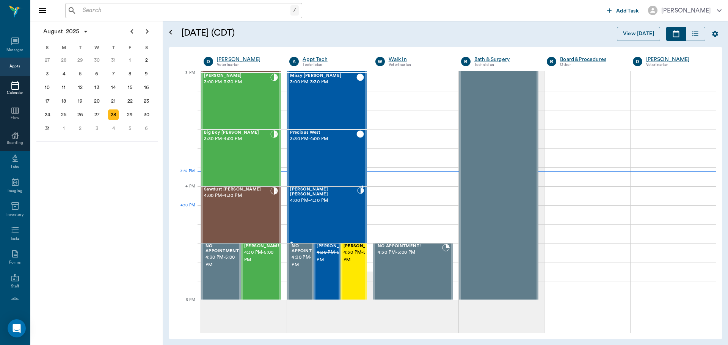
click at [330, 206] on div "Wolf COOPER 4:00 PM - 4:30 PM" at bounding box center [323, 214] width 67 height 55
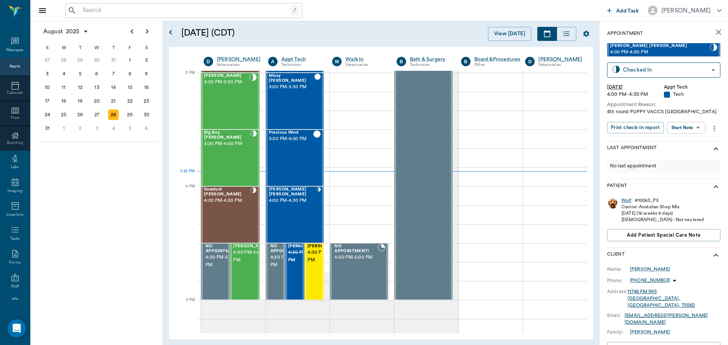
click at [628, 200] on div "Wolf" at bounding box center [626, 200] width 10 height 6
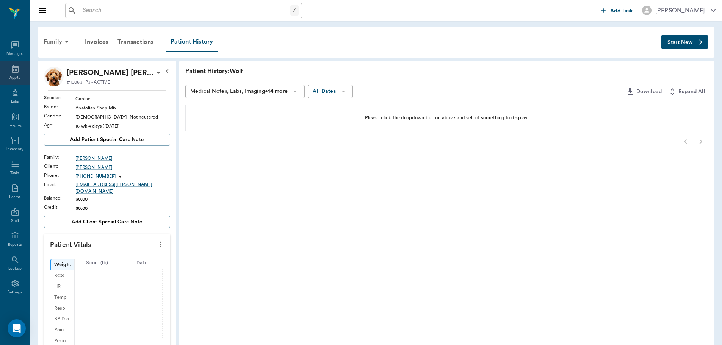
click at [11, 69] on icon at bounding box center [15, 68] width 9 height 9
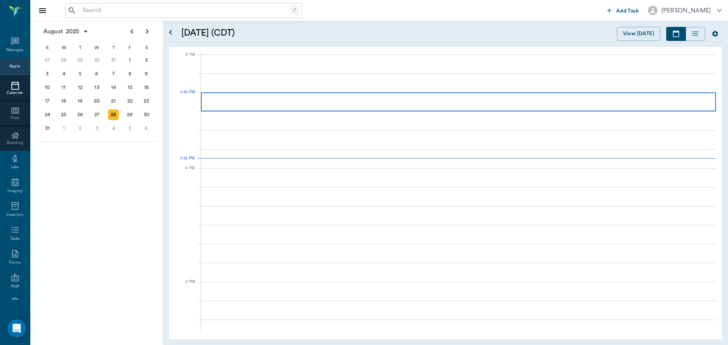
scroll to position [797, 0]
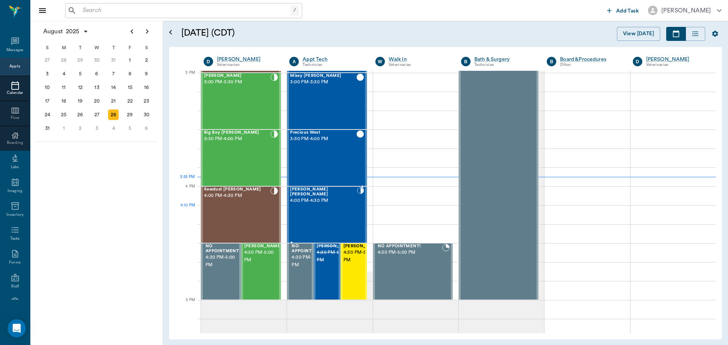
click at [310, 205] on div "Wolf COOPER 4:00 PM - 4:30 PM" at bounding box center [323, 214] width 67 height 55
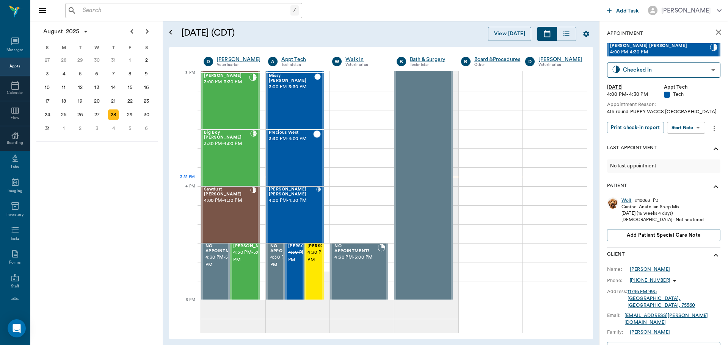
click at [704, 123] on body "/ ​ Add Task Dr. Bert Ellsworth Nectar Messages Appts Calendar Flow Boarding La…" at bounding box center [364, 172] width 728 height 345
click at [692, 139] on li "Start SOAP" at bounding box center [686, 143] width 53 height 13
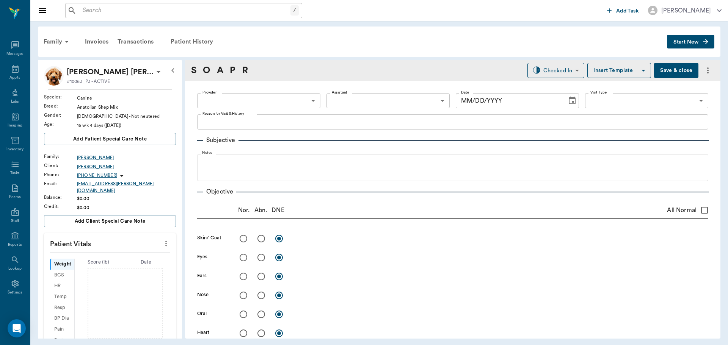
type input "63ec2f075fda476ae8351a4c"
type input "65d2be4f46e3a538d89b8c1a"
type textarea "4th round PUPPY VACCS Caryn"
type input "08/28/2025"
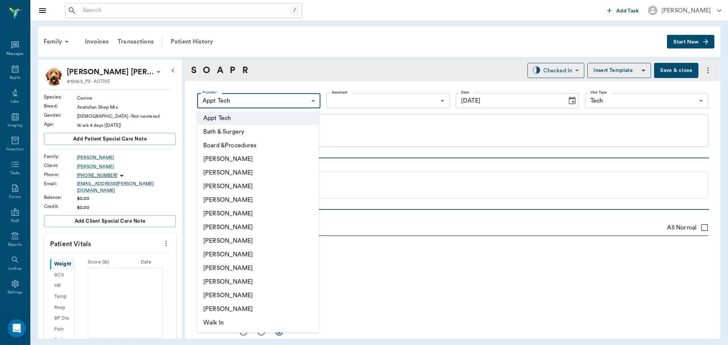
click at [291, 100] on body "/ ​ Add Task Dr. Bert Ellsworth Nectar Messages Appts Labs Imaging Inventory Ta…" at bounding box center [364, 172] width 728 height 345
click at [261, 183] on li "Daniel Virnala" at bounding box center [258, 187] width 122 height 14
type input "642ef10e332a41444de2bad1"
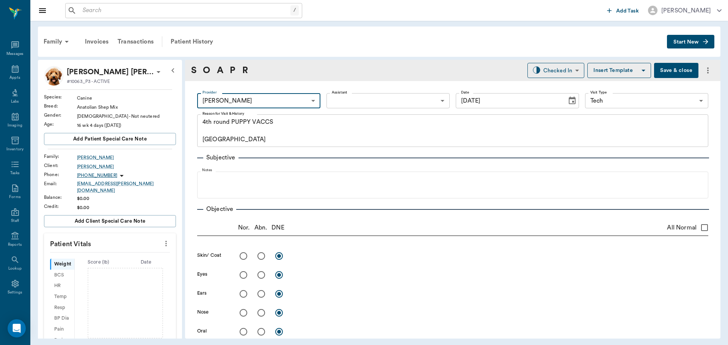
click at [162, 239] on icon "more" at bounding box center [166, 243] width 8 height 9
click at [139, 251] on span "Enter Vitals" at bounding box center [129, 252] width 64 height 8
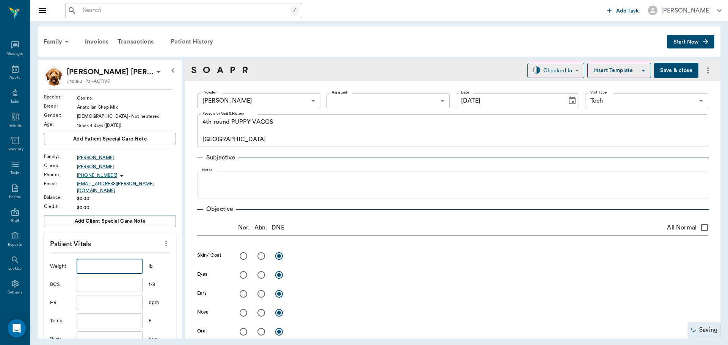
click at [124, 261] on input "text" at bounding box center [110, 266] width 66 height 15
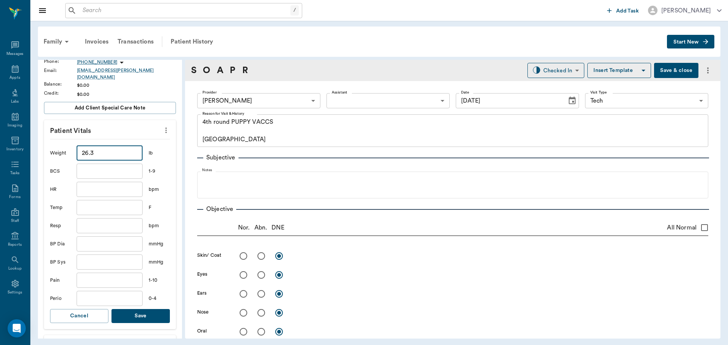
scroll to position [114, 0]
type input "26.3"
click at [146, 309] on button "Save" at bounding box center [140, 316] width 58 height 14
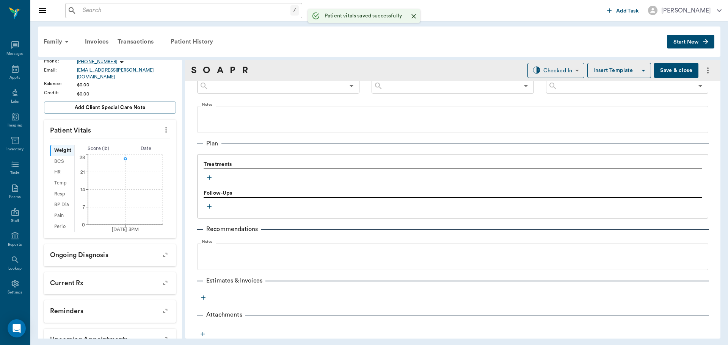
scroll to position [460, 0]
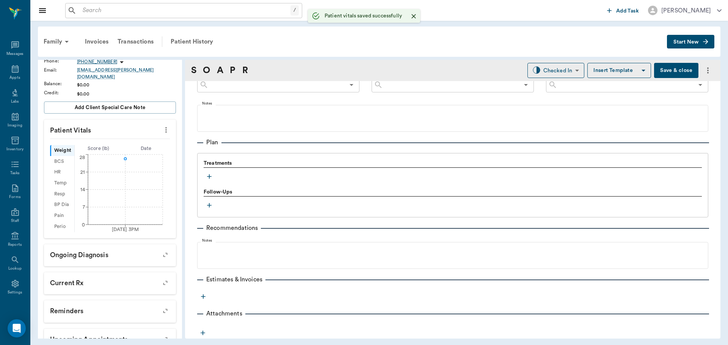
click at [208, 177] on icon "button" at bounding box center [209, 177] width 8 height 8
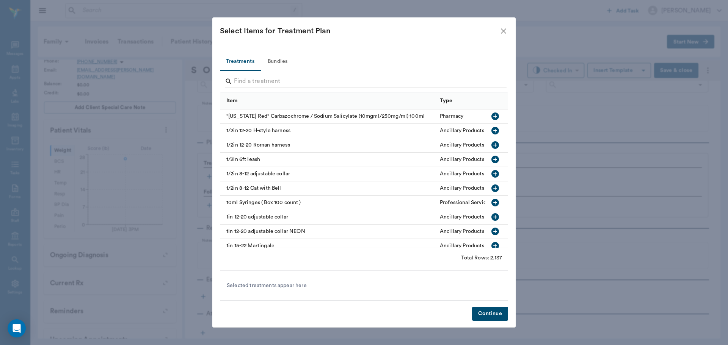
click at [273, 60] on button "Bundles" at bounding box center [277, 62] width 34 height 18
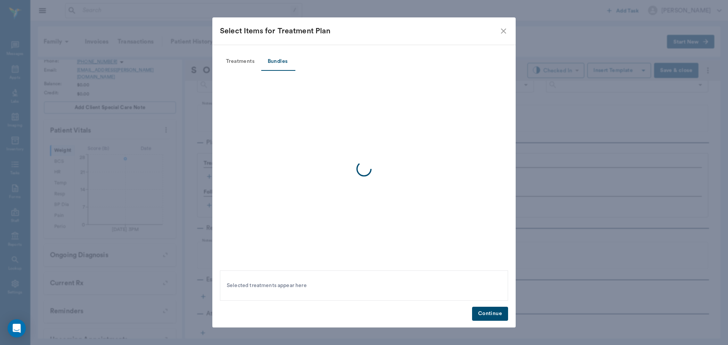
click at [272, 83] on div at bounding box center [364, 169] width 288 height 197
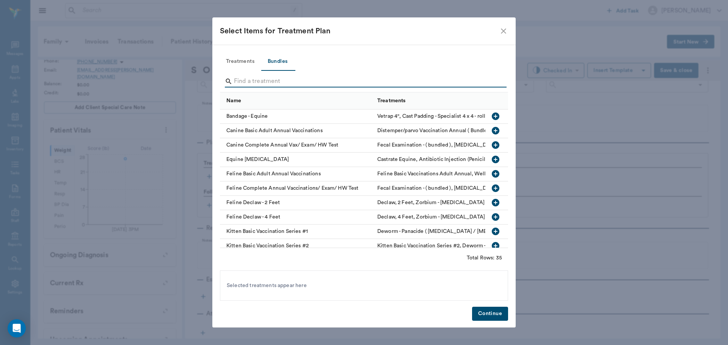
click at [272, 83] on input "Search" at bounding box center [364, 81] width 261 height 12
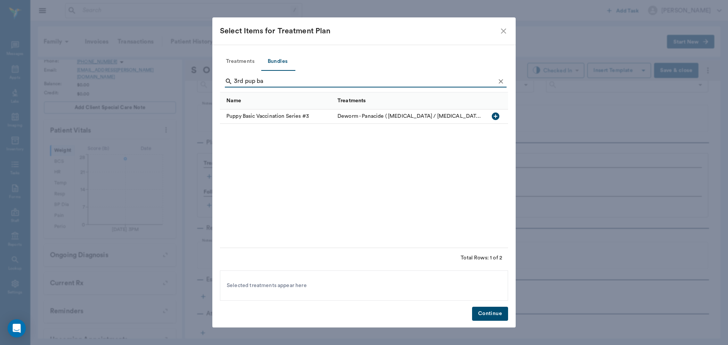
type input "3rd pup ba"
click at [494, 116] on icon "button" at bounding box center [495, 117] width 8 height 8
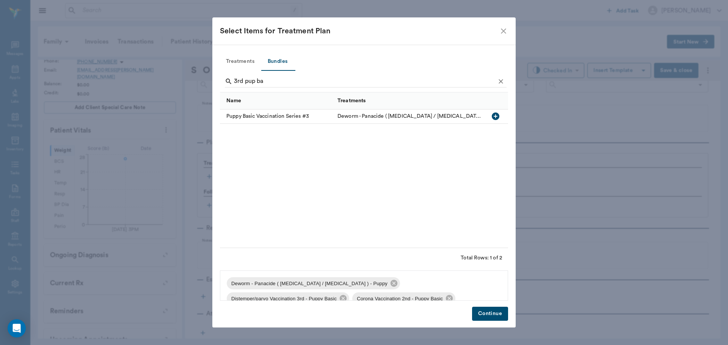
click at [487, 309] on button "Continue" at bounding box center [490, 314] width 36 height 14
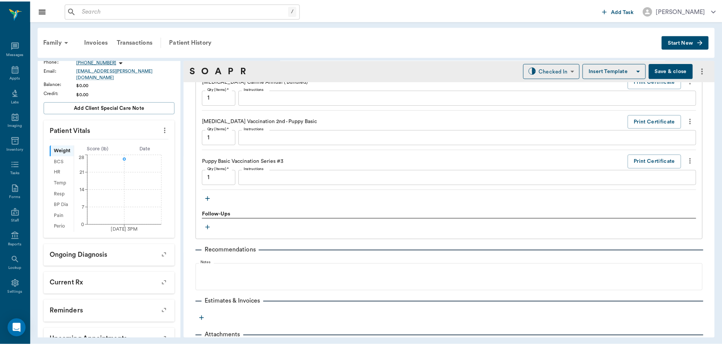
scroll to position [702, 0]
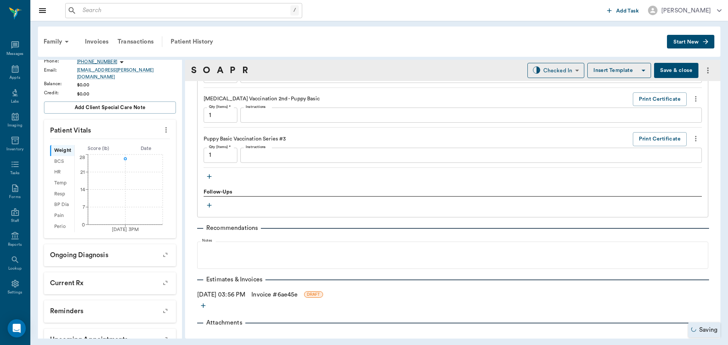
click at [286, 294] on link "Invoice # 6ae45e" at bounding box center [274, 294] width 46 height 9
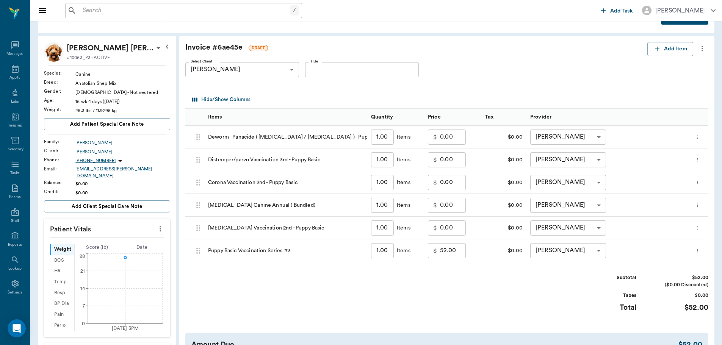
scroll to position [179, 0]
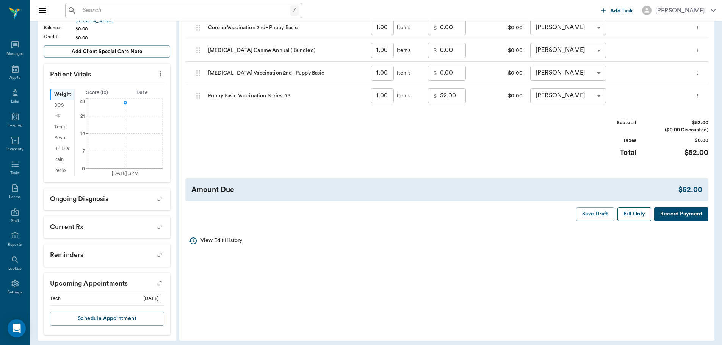
click at [637, 212] on button "Bill Only" at bounding box center [634, 214] width 34 height 14
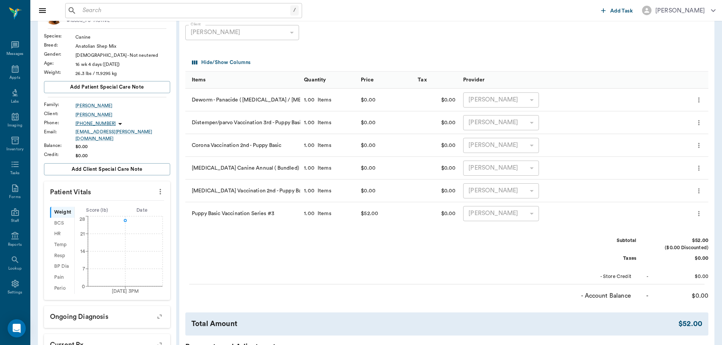
scroll to position [27, 0]
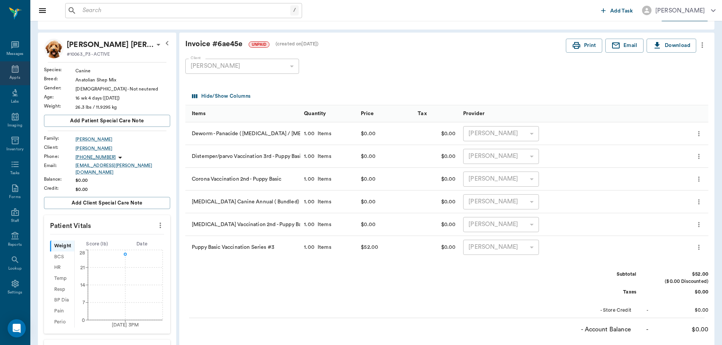
click at [11, 65] on icon at bounding box center [15, 68] width 9 height 9
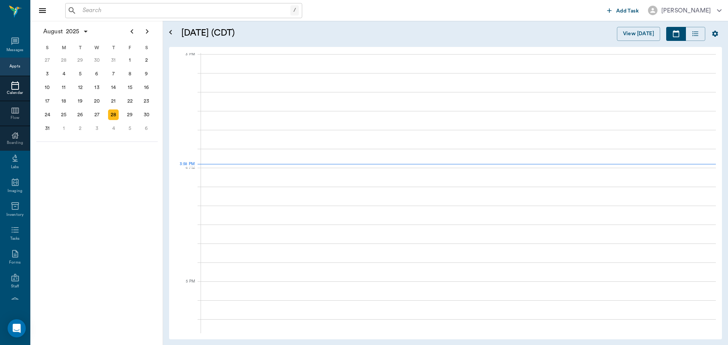
scroll to position [797, 0]
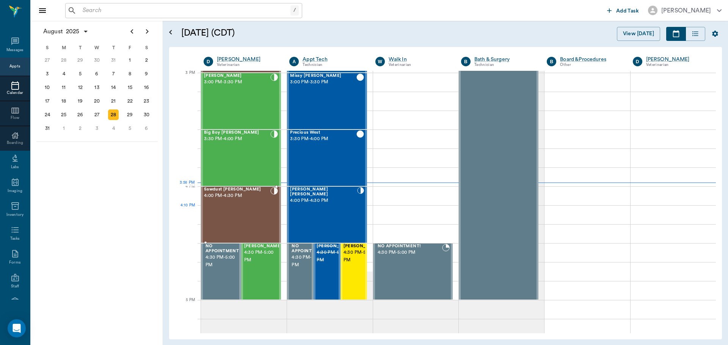
click at [260, 210] on div "Sawdust [PERSON_NAME] 4:00 PM - 4:30 PM" at bounding box center [237, 214] width 66 height 55
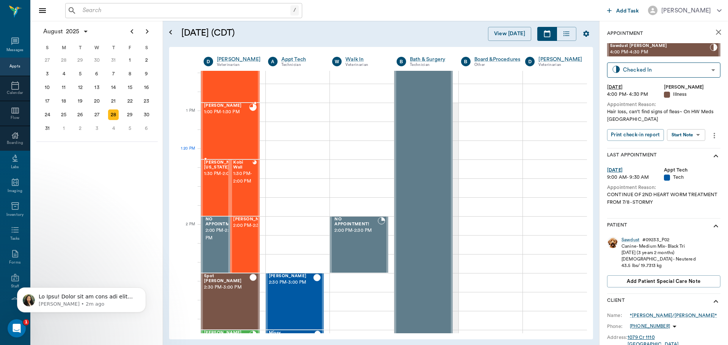
scroll to position [532, 0]
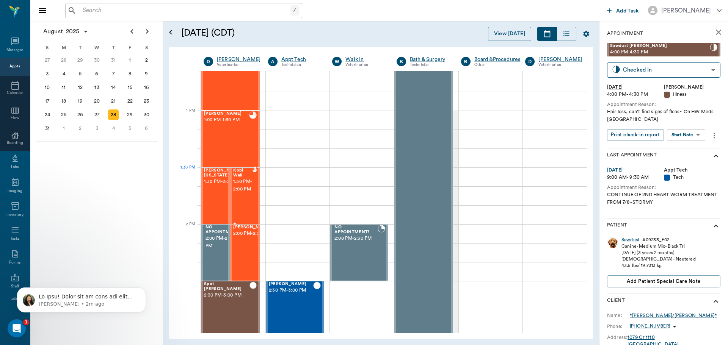
drag, startPoint x: 245, startPoint y: 177, endPoint x: 252, endPoint y: 176, distance: 6.9
click at [247, 176] on span "Kobi Wall" at bounding box center [242, 173] width 19 height 10
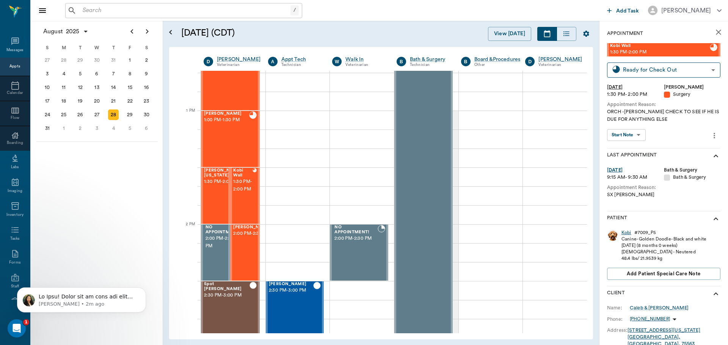
click at [625, 235] on div "Kobi" at bounding box center [626, 233] width 10 height 6
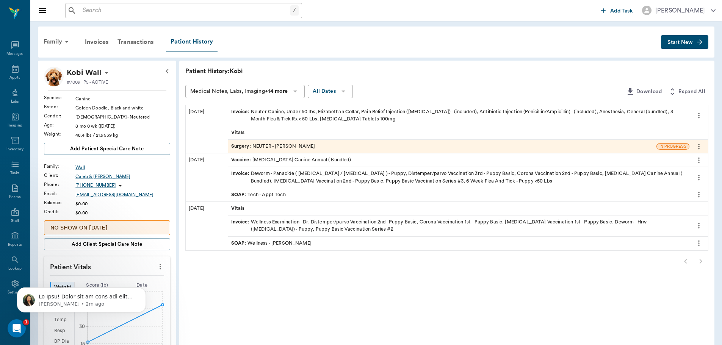
click at [240, 144] on span "Surgery :" at bounding box center [241, 146] width 21 height 7
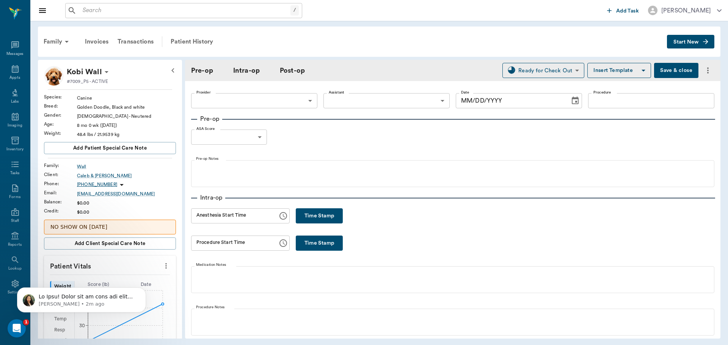
type input "63ec2f075fda476ae8351a4d"
type input "63ec2e7e52e12b0ba117b124"
type input "NEUTER"
type input "1"
radio input "true"
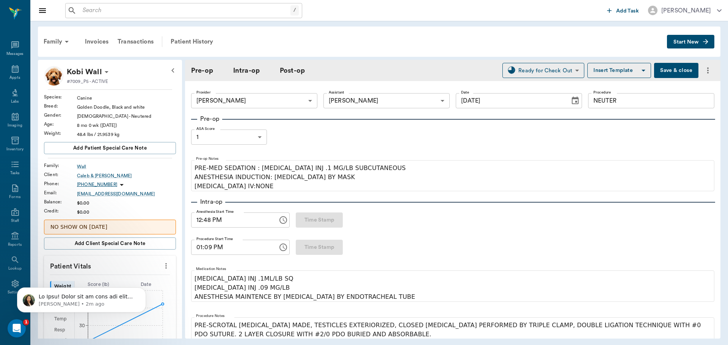
type input "08/28/2025"
type input "12:48 PM"
type input "01:09 PM"
type input "01:23 PM"
type input "01:24 PM"
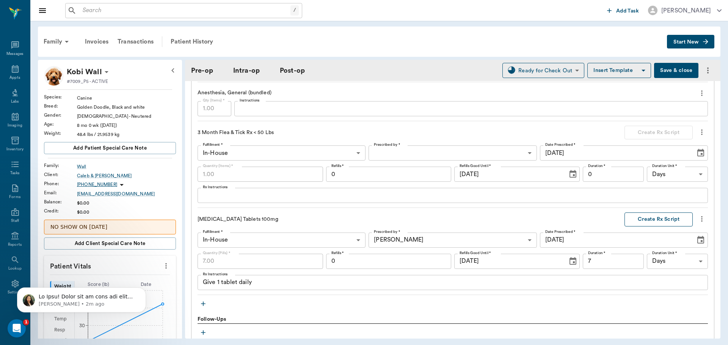
scroll to position [834, 0]
click at [648, 218] on button "Create Rx Script" at bounding box center [658, 219] width 68 height 14
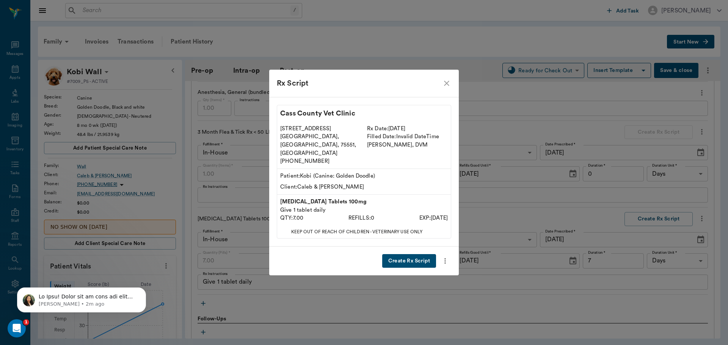
click at [401, 254] on button "Create Rx Script" at bounding box center [409, 261] width 54 height 14
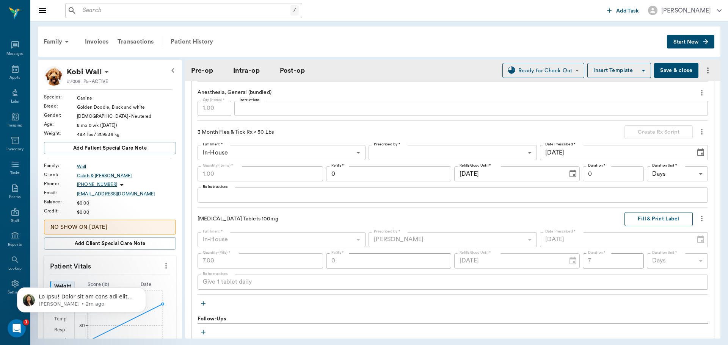
click at [644, 220] on button "Fill & Print Label" at bounding box center [658, 219] width 68 height 14
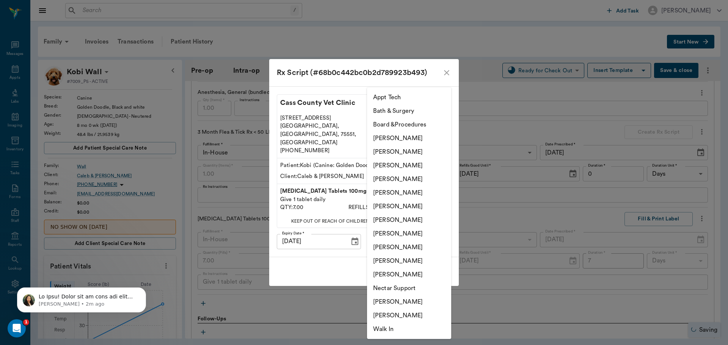
click at [415, 233] on body "/ ​ Add Task Dr. Bert Ellsworth Nectar Messages Appts Labs Imaging Inventory Ta…" at bounding box center [364, 172] width 728 height 345
click at [405, 245] on li "Julie Dickerson" at bounding box center [409, 248] width 84 height 14
type input "63ec2e7e52e12b0ba117b124"
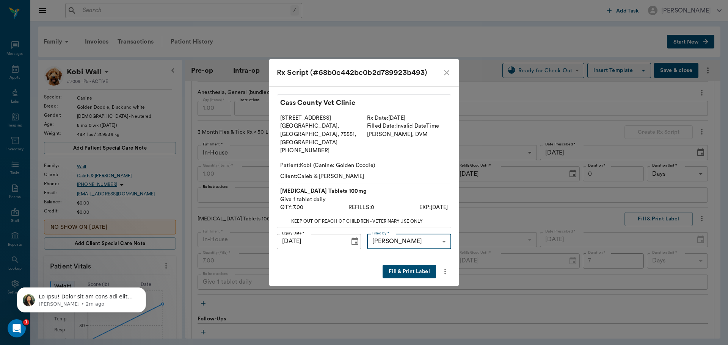
click at [409, 265] on button "Fill & Print Label" at bounding box center [408, 272] width 53 height 14
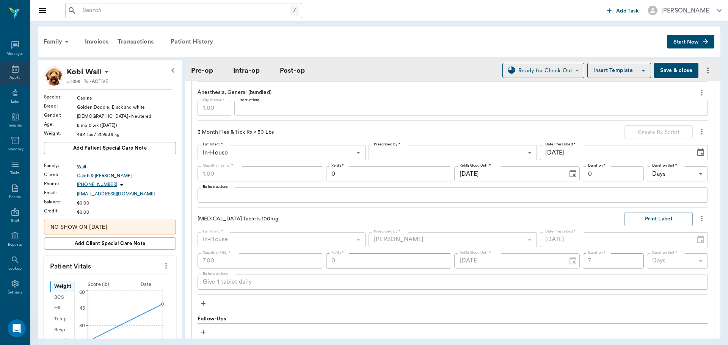
click at [11, 69] on icon at bounding box center [15, 68] width 9 height 9
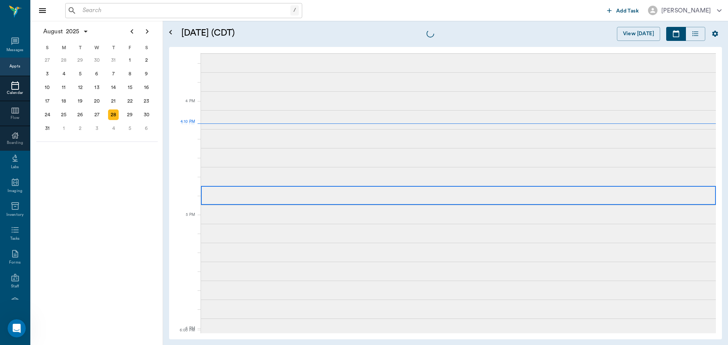
scroll to position [911, 0]
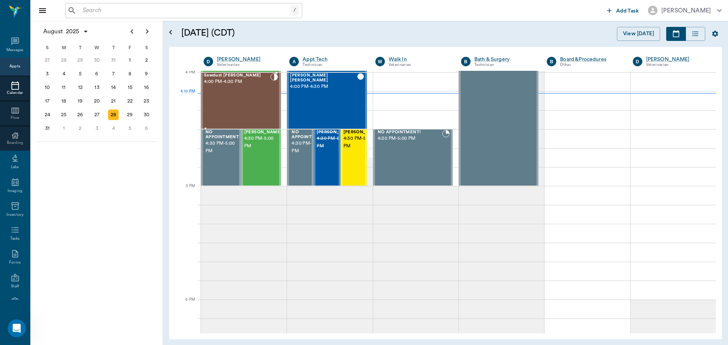
click at [247, 102] on div "Sawdust Marsh 4:00 PM - 4:30 PM" at bounding box center [237, 100] width 66 height 55
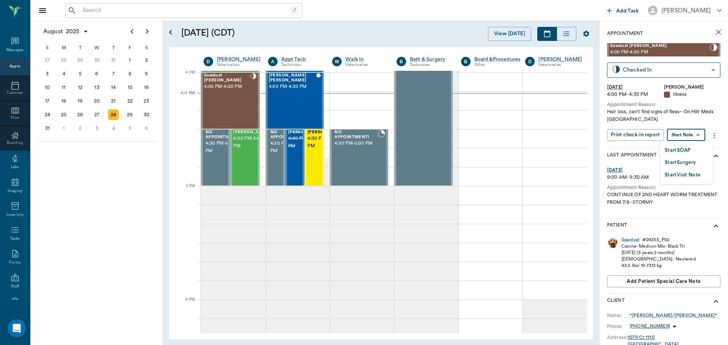
click at [692, 137] on body "/ ​ Add Task Dr. Bert Ellsworth Nectar Messages Appts Calendar Flow Boarding La…" at bounding box center [364, 172] width 728 height 345
click at [695, 151] on li "Start SOAP" at bounding box center [686, 150] width 53 height 13
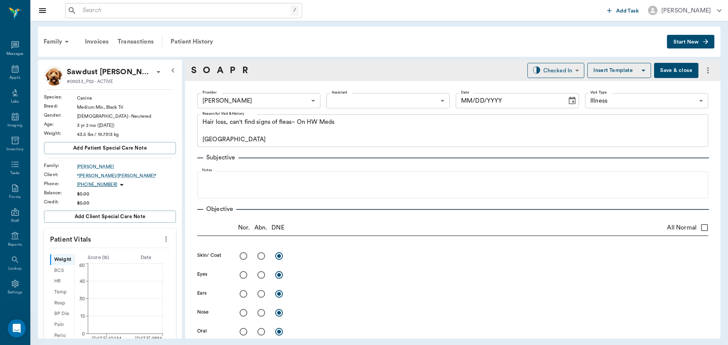
type input "63ec2f075fda476ae8351a4d"
type input "65d2be4f46e3a538d89b8c15"
type textarea "Hair loss, can't find signs of fleas~ On HW Meds Caryn"
type input "08/28/2025"
click at [165, 238] on button "more" at bounding box center [166, 239] width 12 height 13
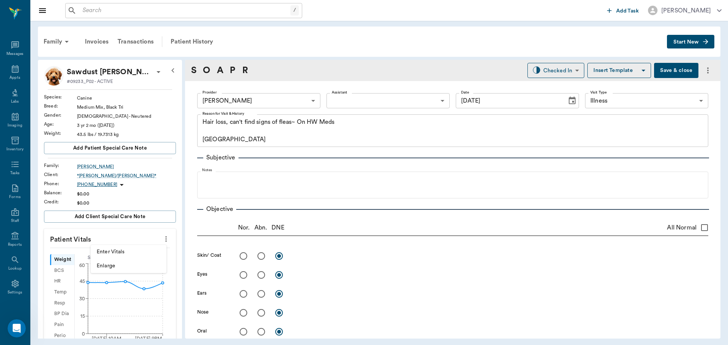
click at [116, 255] on span "Enter Vitals" at bounding box center [129, 252] width 64 height 8
click at [108, 268] on input "text" at bounding box center [110, 261] width 66 height 15
type input "45.7"
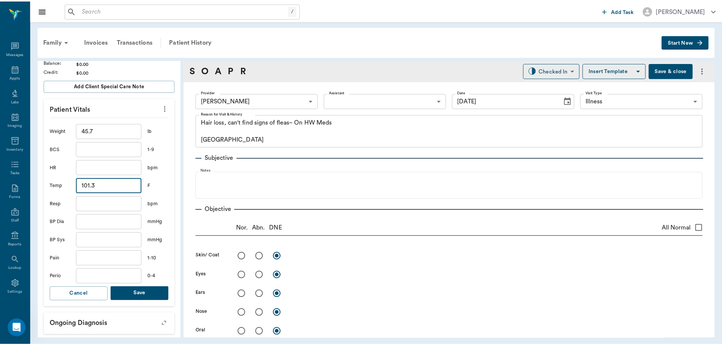
scroll to position [227, 0]
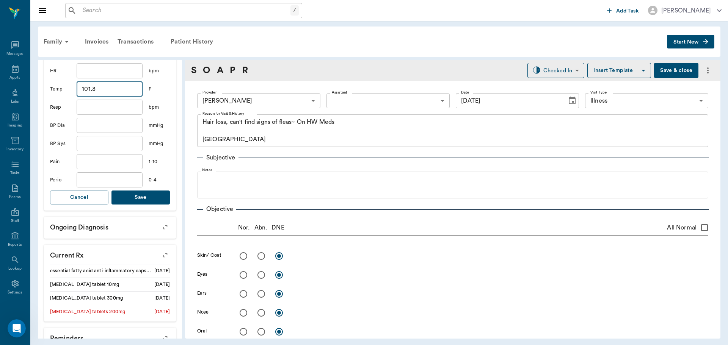
type input "101.3"
click at [147, 196] on button "Save" at bounding box center [140, 198] width 58 height 14
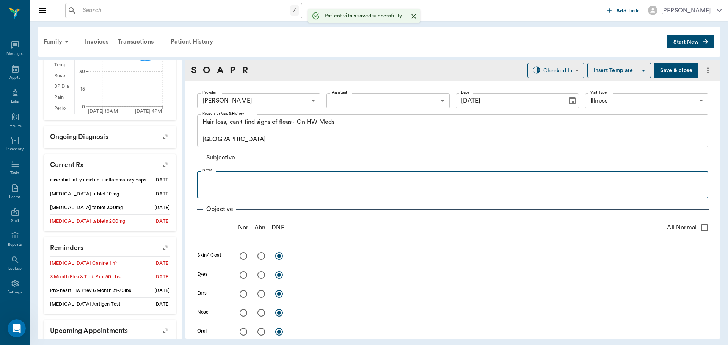
click at [225, 188] on div at bounding box center [452, 184] width 503 height 19
click at [257, 177] on p "Noticed the hair loss about 1-2 weeks ago." at bounding box center [452, 179] width 503 height 9
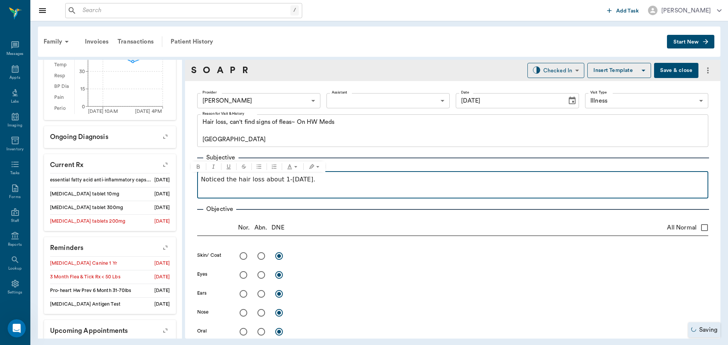
click at [257, 177] on p "Noticed the hair loss about 1-2 weeks ago." at bounding box center [452, 179] width 503 height 9
drag, startPoint x: 257, startPoint y: 177, endPoint x: 263, endPoint y: 189, distance: 13.7
click at [263, 189] on div "Noticed the hair loss about 1-2 weeks ago." at bounding box center [452, 184] width 503 height 19
click at [260, 185] on div "Noticed the hair loss about 1-2 weeks ago." at bounding box center [452, 184] width 503 height 19
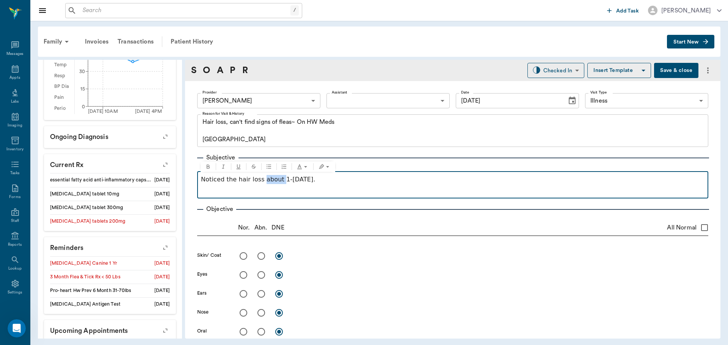
click at [268, 167] on icon "Bulleted list" at bounding box center [269, 167] width 6 height 6
click at [348, 185] on p at bounding box center [452, 188] width 503 height 9
click at [347, 183] on p "Noticed the hair loss about 1-2 weeks ago." at bounding box center [457, 179] width 494 height 9
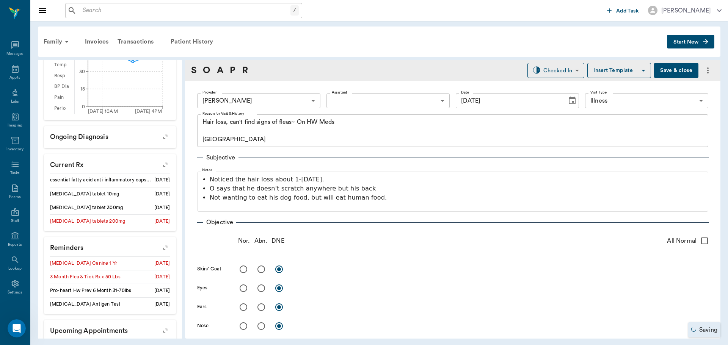
click at [678, 70] on button "Save & close" at bounding box center [676, 70] width 44 height 15
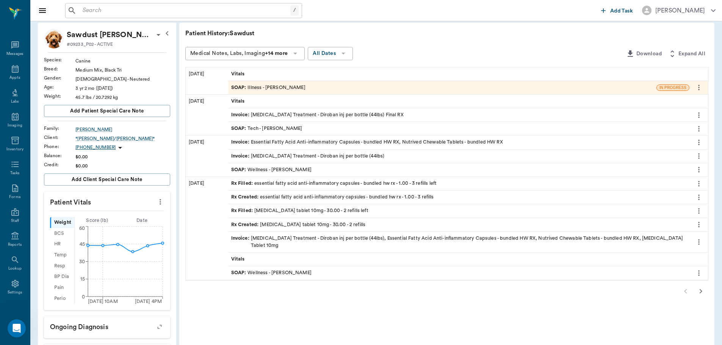
scroll to position [76, 0]
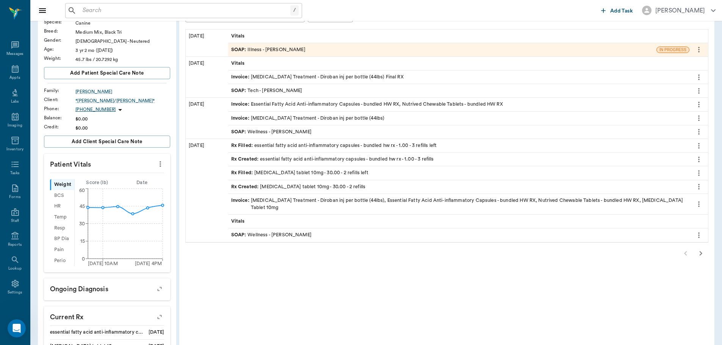
click at [701, 249] on icon "button" at bounding box center [700, 253] width 9 height 9
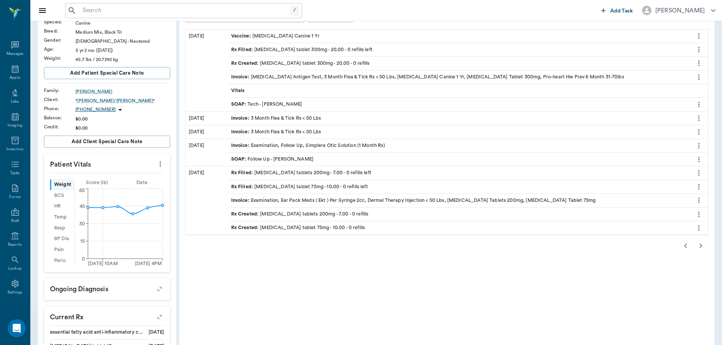
click at [701, 249] on icon "button" at bounding box center [700, 245] width 9 height 9
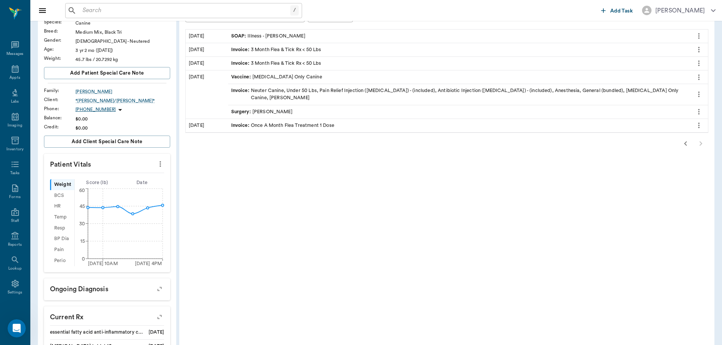
click at [302, 34] on div "SOAP : Illness - Dr. Bert Ellsworth" at bounding box center [268, 36] width 74 height 7
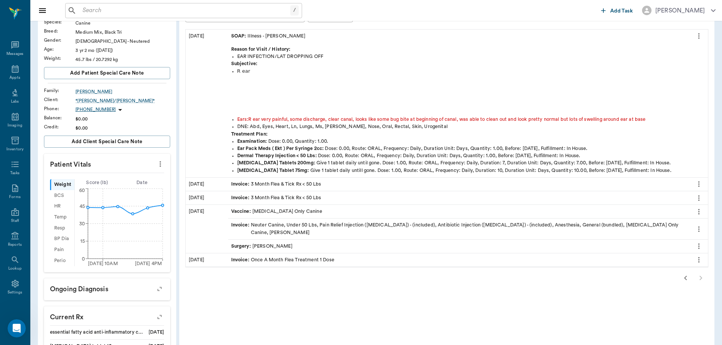
scroll to position [114, 0]
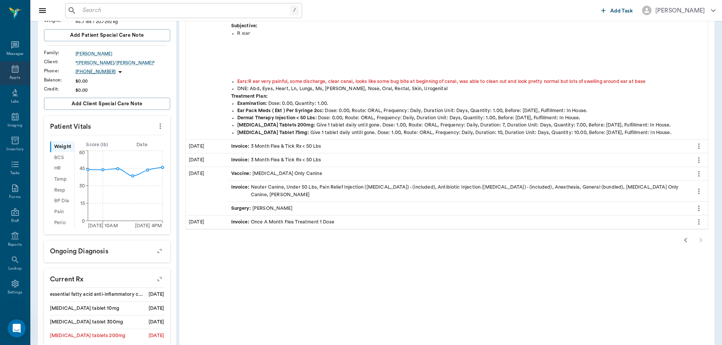
click at [5, 72] on div "Appts" at bounding box center [15, 73] width 30 height 24
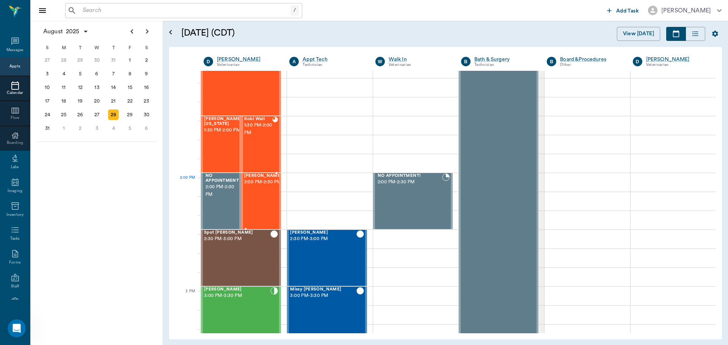
scroll to position [570, 0]
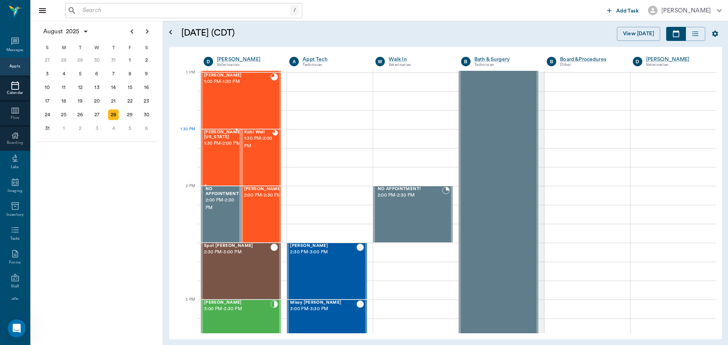
click at [208, 145] on span "1:30 PM - 2:00 PM" at bounding box center [223, 144] width 38 height 8
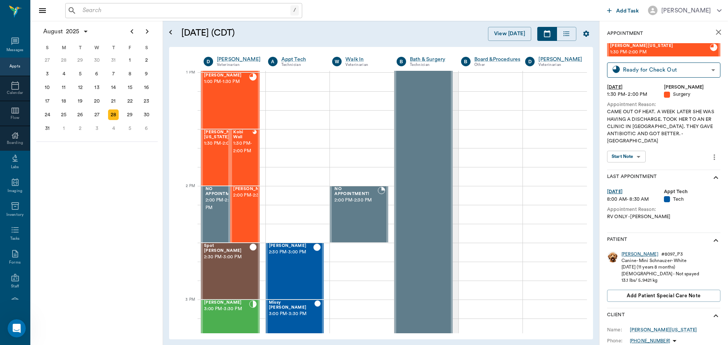
click at [624, 251] on div "Sadie" at bounding box center [639, 254] width 37 height 6
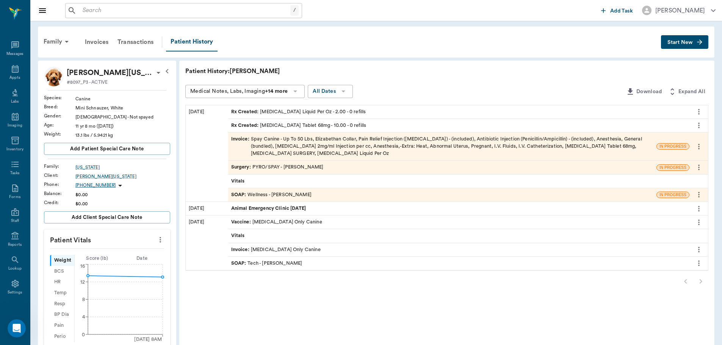
click at [235, 170] on span "Surgery :" at bounding box center [241, 167] width 21 height 7
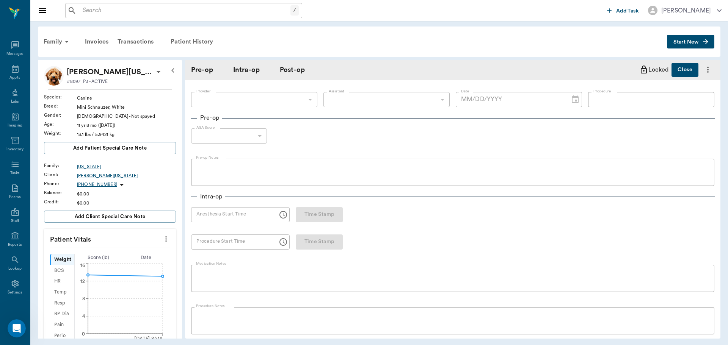
type input "63ec2f075fda476ae8351a4d"
type input "63ec2e7e52e12b0ba117b124"
type input "PYRO/SPAY"
type input "3"
radio input "true"
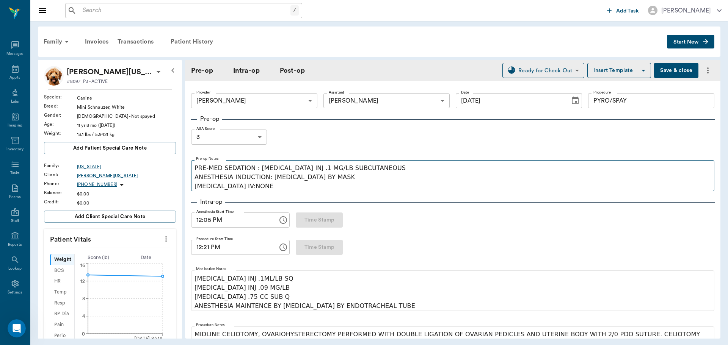
type input "08/28/2025"
type input "12:05 PM"
type input "12:21 PM"
type input "01:00 PM"
type input "01:01 PM"
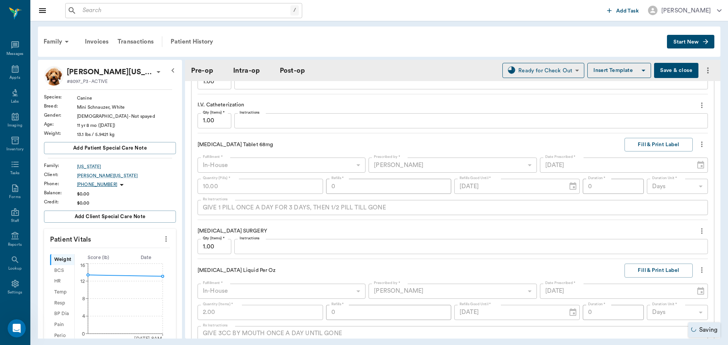
scroll to position [1027, 0]
click at [656, 147] on button "Fill & Print Label" at bounding box center [658, 143] width 68 height 14
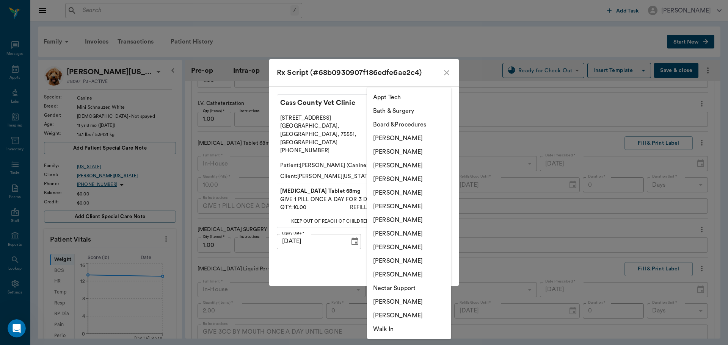
click at [412, 233] on body "/ ​ Add Task Dr. Bert Ellsworth Nectar Messages Appts Labs Imaging Inventory Ta…" at bounding box center [364, 172] width 728 height 345
click at [394, 247] on li "Julie Dickerson" at bounding box center [409, 248] width 84 height 14
type input "63ec2e7e52e12b0ba117b124"
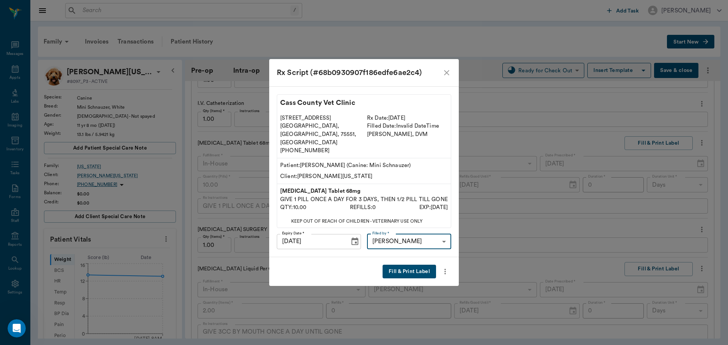
click at [419, 266] on button "Fill & Print Label" at bounding box center [408, 272] width 53 height 14
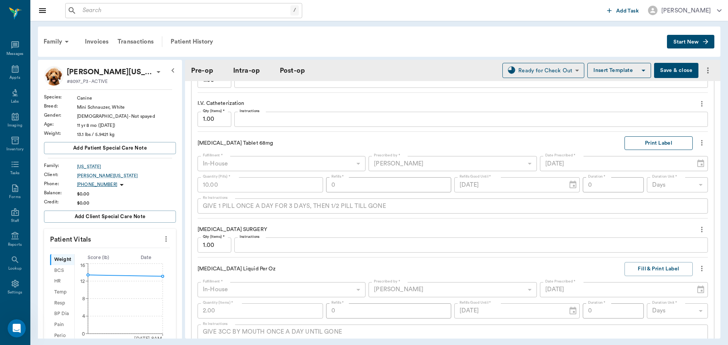
click at [661, 138] on button "Print Label" at bounding box center [658, 143] width 68 height 14
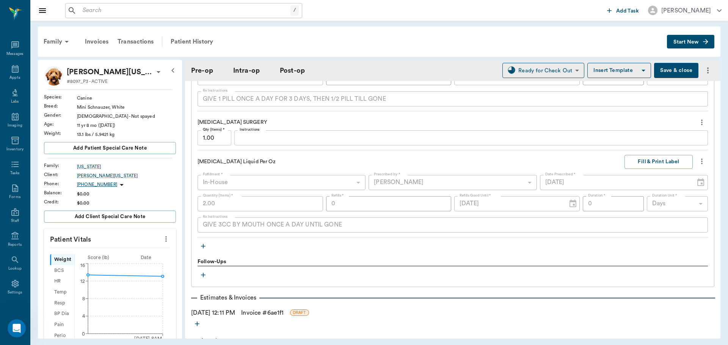
scroll to position [1141, 0]
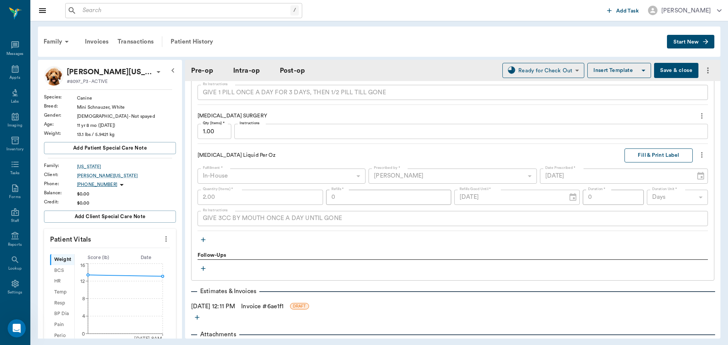
click at [625, 156] on button "Fill & Print Label" at bounding box center [658, 156] width 68 height 14
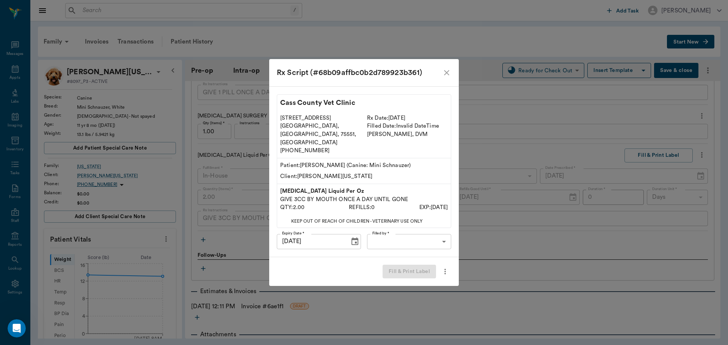
click at [410, 235] on body "/ ​ Add Task Dr. Bert Ellsworth Nectar Messages Appts Labs Imaging Inventory Ta…" at bounding box center [364, 172] width 728 height 345
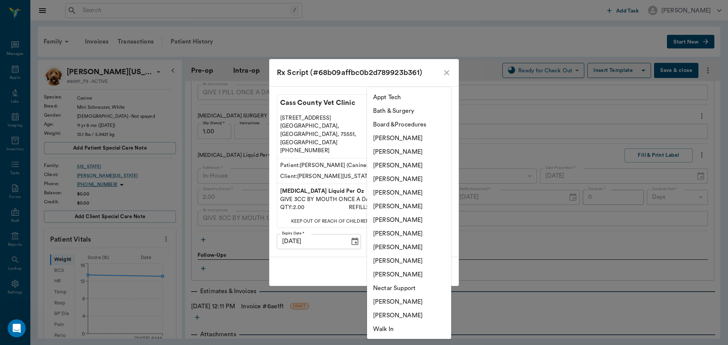
click at [387, 248] on li "Julie Dickerson" at bounding box center [409, 248] width 84 height 14
type input "63ec2e7e52e12b0ba117b124"
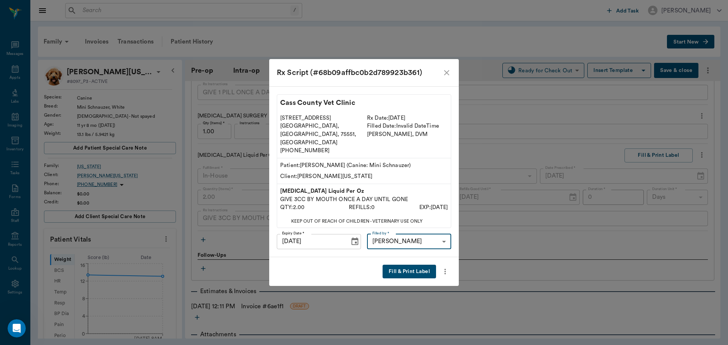
click at [414, 265] on button "Fill & Print Label" at bounding box center [408, 272] width 53 height 14
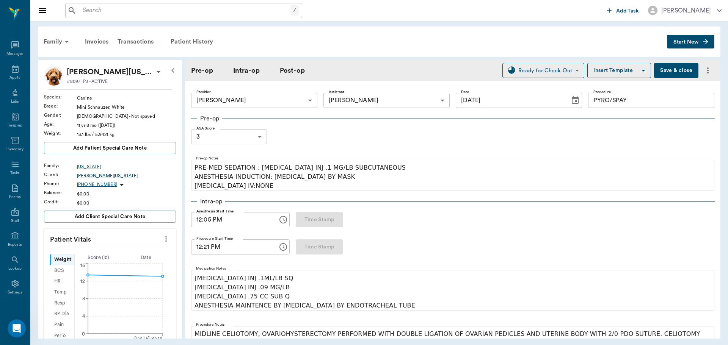
scroll to position [0, 0]
click at [193, 41] on div "Patient History" at bounding box center [192, 42] width 52 height 18
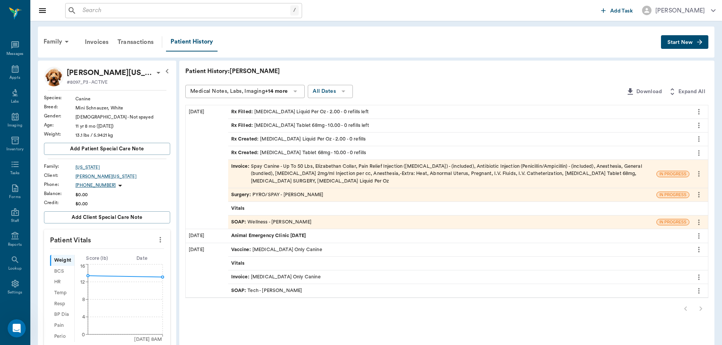
click at [271, 195] on div "Surgery : PYRO/SPAY - Dr. Bert Ellsworth" at bounding box center [277, 194] width 92 height 7
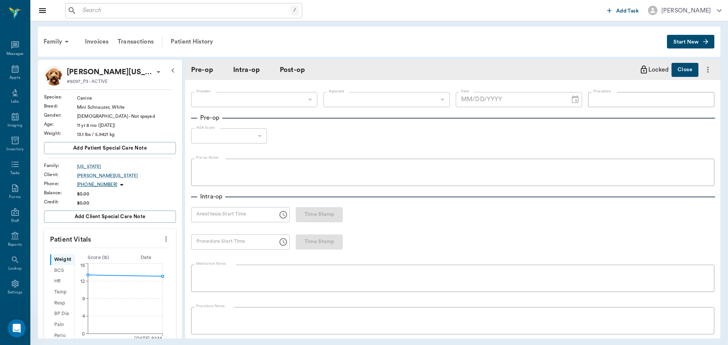
type input "63ec2f075fda476ae8351a4d"
type input "63ec2e7e52e12b0ba117b124"
type input "PYRO/SPAY"
type input "3"
radio input "true"
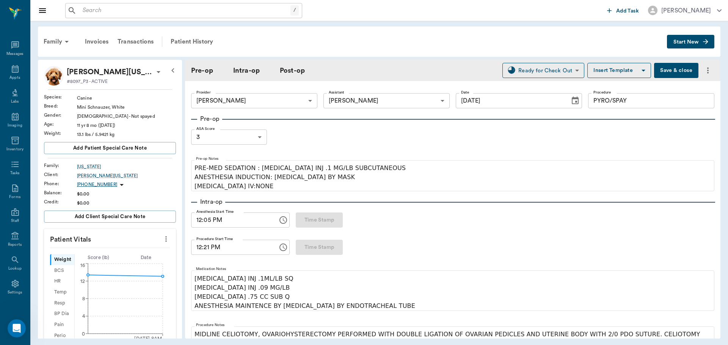
type input "08/28/2025"
type input "12:05 PM"
type input "12:21 PM"
type input "01:00 PM"
type input "01:01 PM"
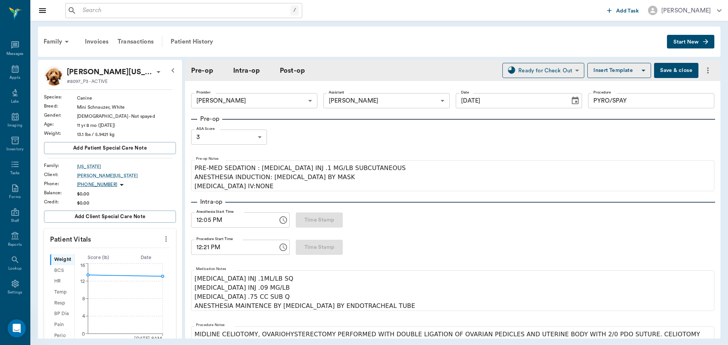
click at [601, 102] on input "PYRO/SPAY" at bounding box center [651, 100] width 126 height 15
click at [601, 103] on input "PYO/SPAY" at bounding box center [651, 100] width 126 height 15
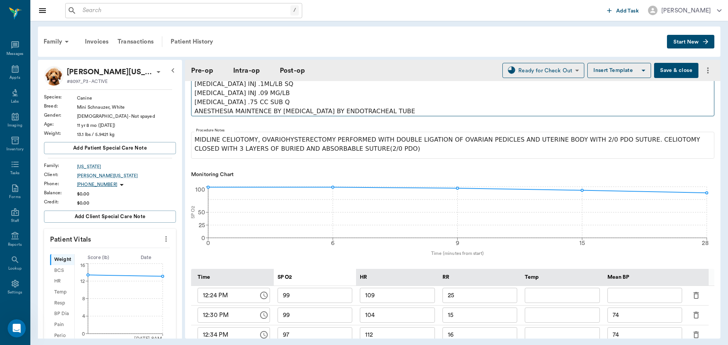
scroll to position [189, 0]
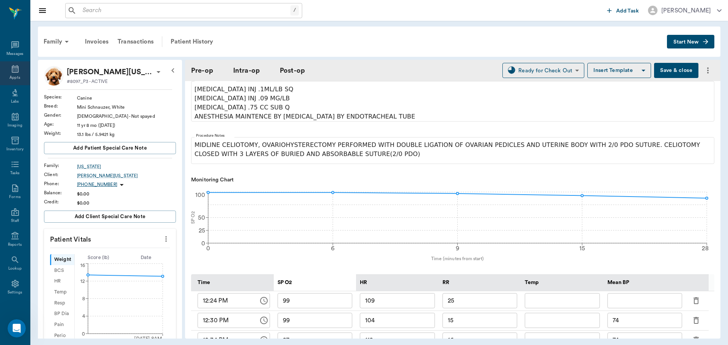
type input "PYOMETRA/SPAY"
click at [14, 68] on icon at bounding box center [15, 68] width 9 height 9
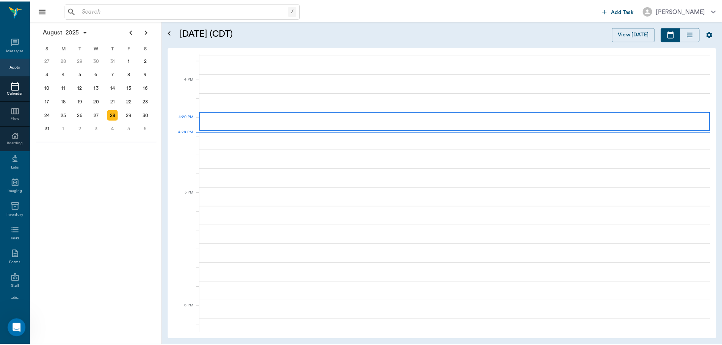
scroll to position [911, 0]
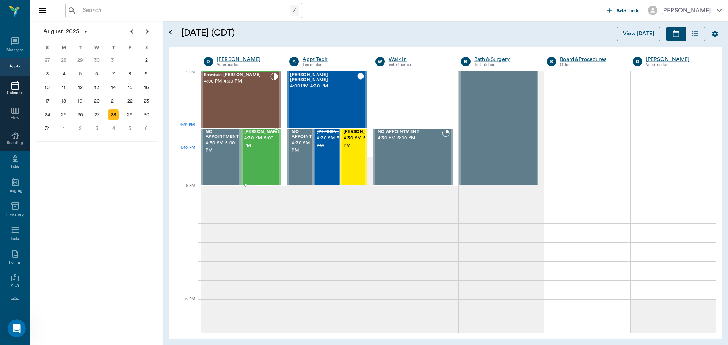
click at [262, 159] on div "Hank Davis 4:30 PM - 5:00 PM" at bounding box center [263, 157] width 38 height 55
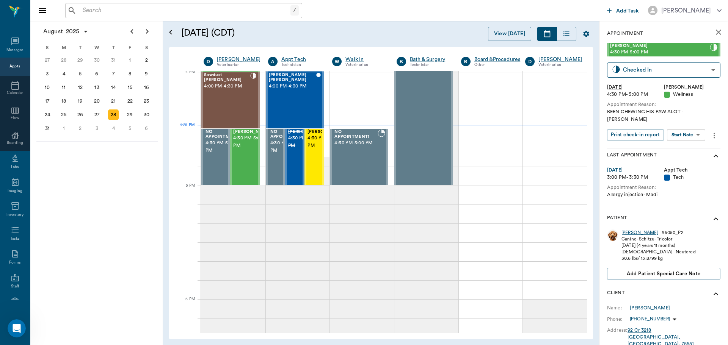
click at [625, 230] on div "Hank" at bounding box center [639, 233] width 37 height 6
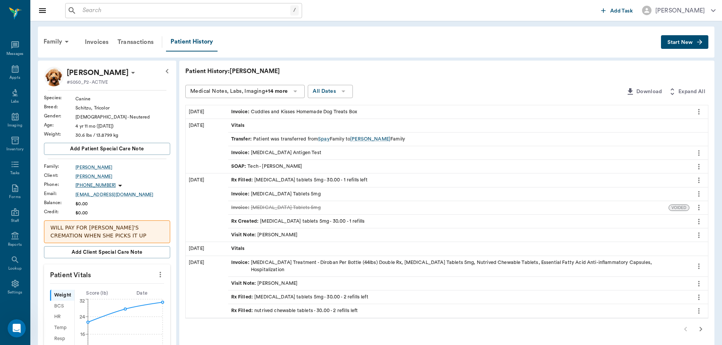
click at [437, 90] on div "Medical Notes, Labs, Imaging +14 more All Dates" at bounding box center [403, 92] width 437 height 14
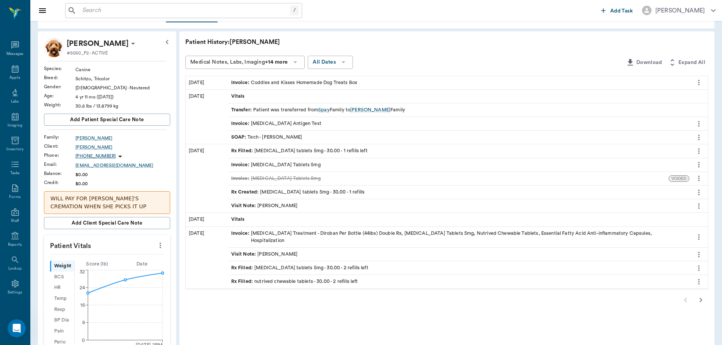
scroll to position [76, 0]
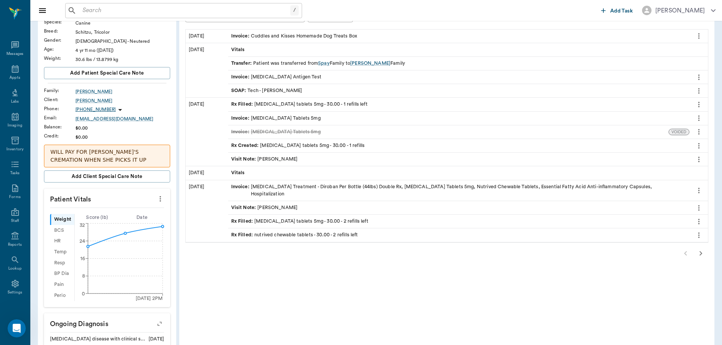
click at [265, 156] on div "Visit Note : Dr. Bert Ellsworth" at bounding box center [264, 159] width 67 height 7
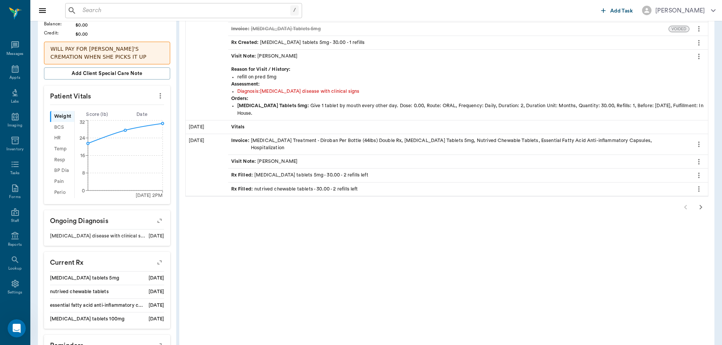
scroll to position [189, 0]
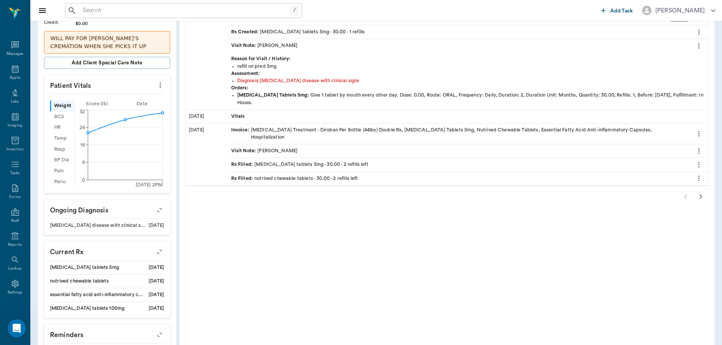
click at [703, 192] on icon "button" at bounding box center [700, 196] width 9 height 9
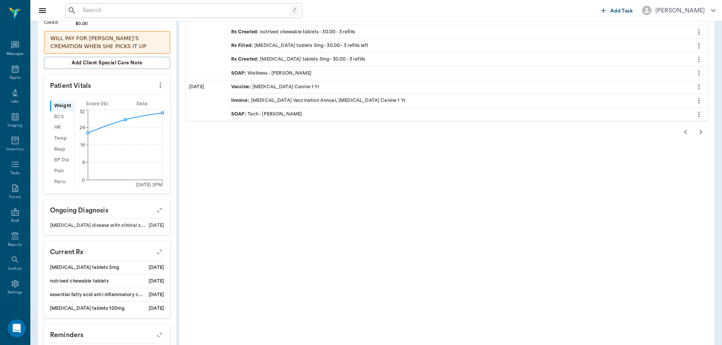
click at [701, 133] on icon "button" at bounding box center [701, 132] width 3 height 5
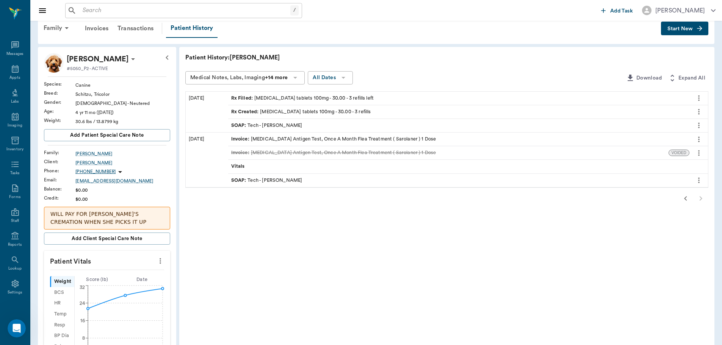
scroll to position [0, 0]
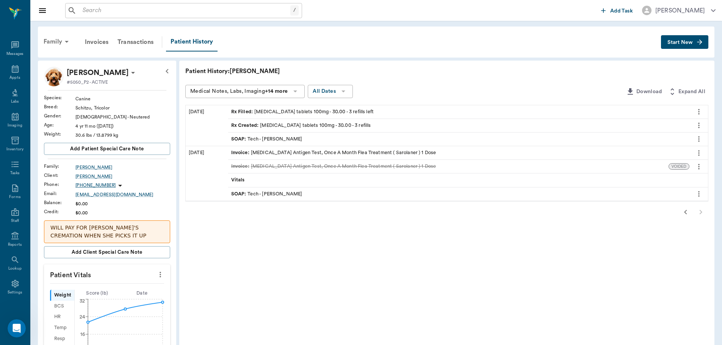
click at [61, 41] on div "Family" at bounding box center [57, 42] width 37 height 18
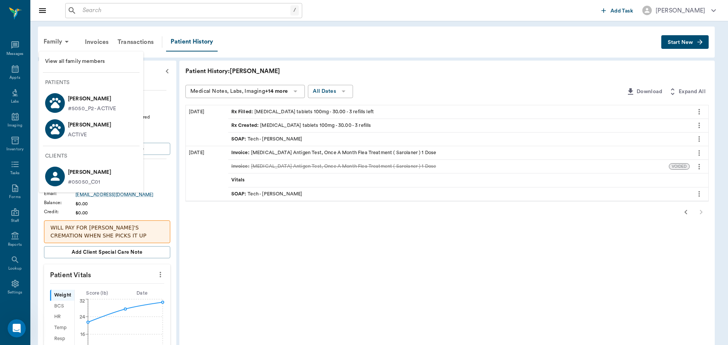
click at [156, 60] on div at bounding box center [364, 172] width 728 height 345
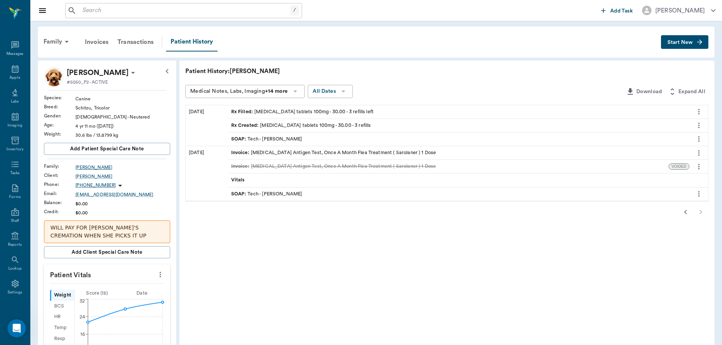
click at [83, 168] on div "Davis" at bounding box center [122, 167] width 95 height 7
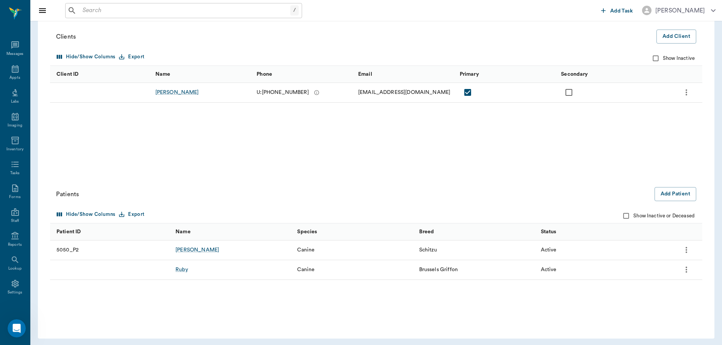
scroll to position [82, 0]
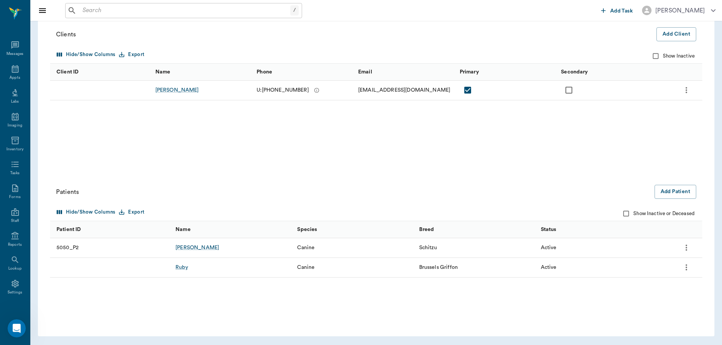
click at [626, 214] on input "Show Inactive or Deceased" at bounding box center [626, 214] width 14 height 14
checkbox input "true"
click at [185, 250] on div "Lucy" at bounding box center [197, 248] width 44 height 8
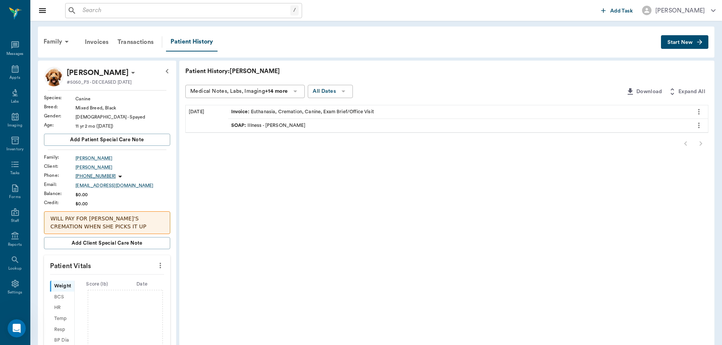
click at [151, 224] on p "WILL PAY FOR LUCY'S CREMATION WHEN SHE PICKS IT UP" at bounding box center [106, 223] width 113 height 16
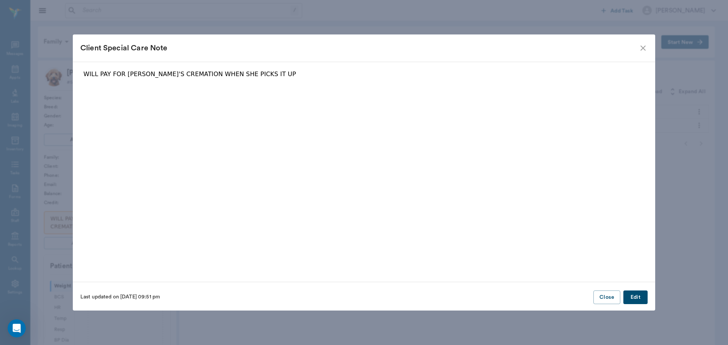
click at [636, 299] on button "Edit" at bounding box center [635, 298] width 24 height 14
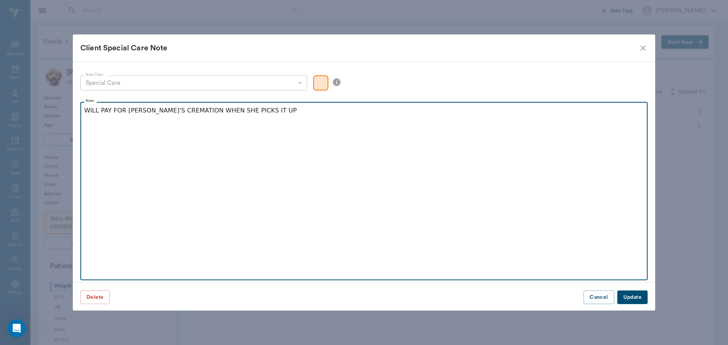
click at [284, 116] on div "WILL PAY FOR LUCY'S CREMATION WHEN SHE PICKS IT UP" at bounding box center [363, 115] width 559 height 19
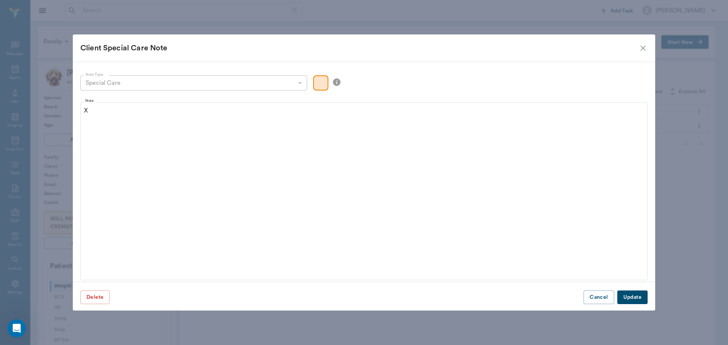
click at [638, 300] on button "Update" at bounding box center [632, 298] width 30 height 14
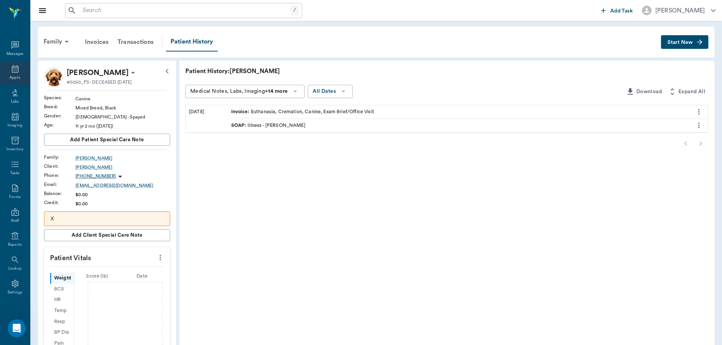
click at [11, 70] on icon at bounding box center [15, 68] width 9 height 9
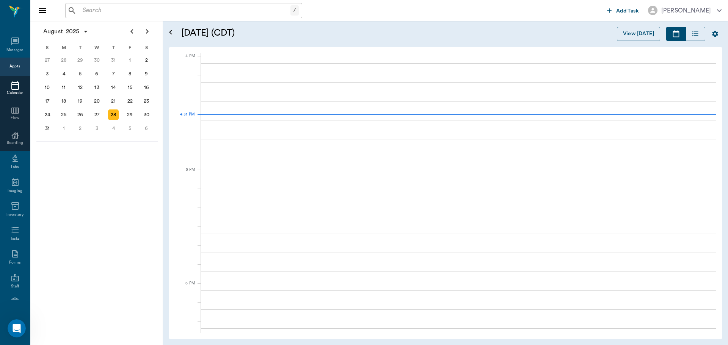
scroll to position [909, 0]
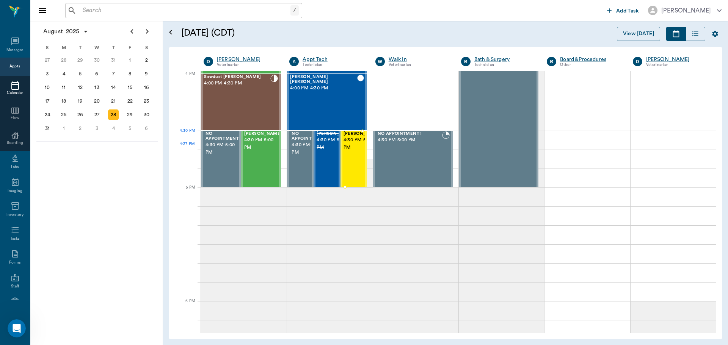
click at [348, 149] on span "4:30 PM - 5:00 PM" at bounding box center [362, 143] width 38 height 15
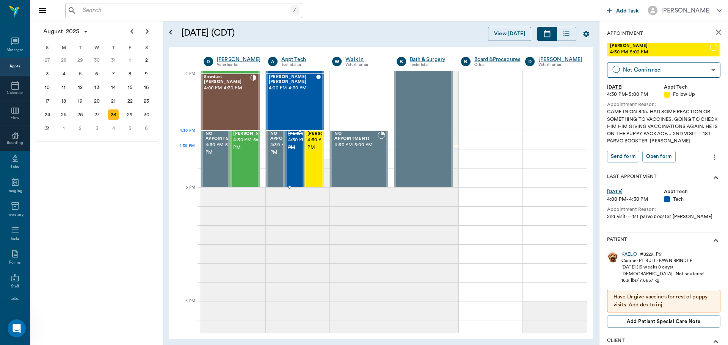
click at [288, 136] on span "[PERSON_NAME]" at bounding box center [307, 133] width 38 height 5
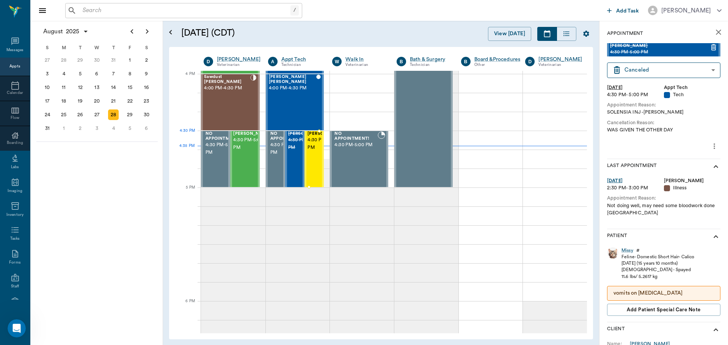
click at [313, 141] on span "4:30 PM - 5:00 PM" at bounding box center [326, 143] width 38 height 15
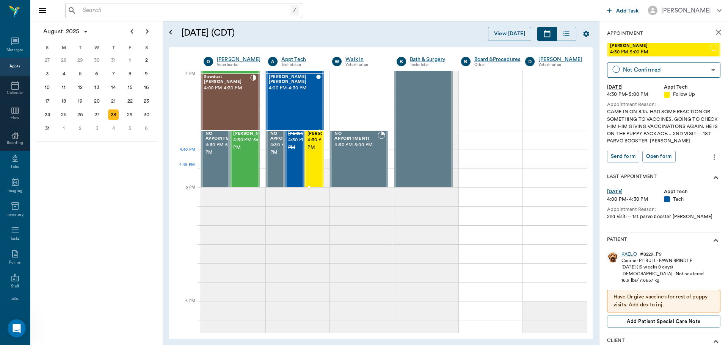
click at [310, 152] on span "4:30 PM - 5:00 PM" at bounding box center [326, 143] width 38 height 15
click at [127, 116] on div "29" at bounding box center [130, 115] width 11 height 11
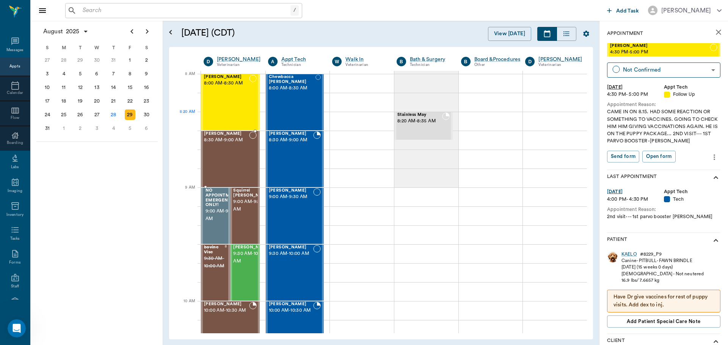
click at [243, 131] on div at bounding box center [230, 132] width 59 height 2
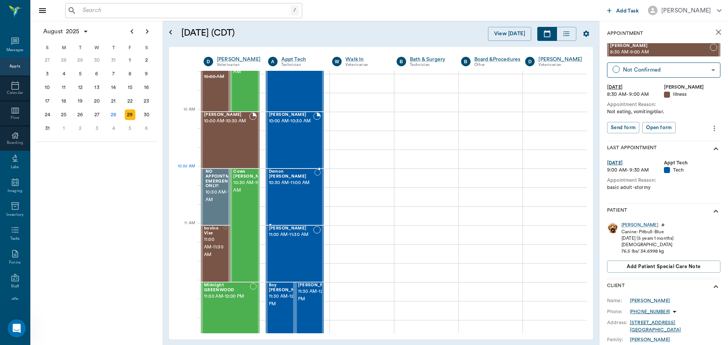
scroll to position [341, 0]
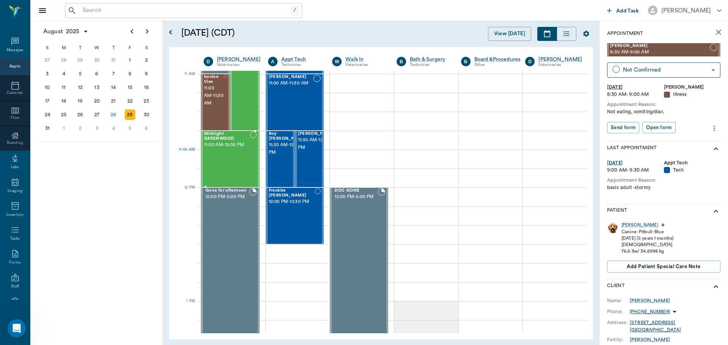
click at [233, 164] on div "Midnight GREENWOOD 11:30 AM - 12:00 PM" at bounding box center [227, 158] width 46 height 55
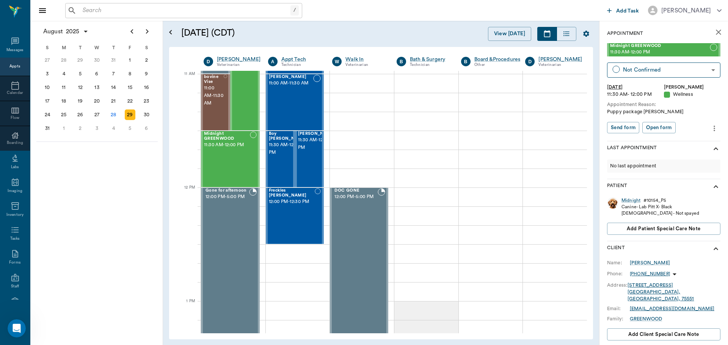
click at [13, 67] on div "Appts" at bounding box center [14, 67] width 11 height 6
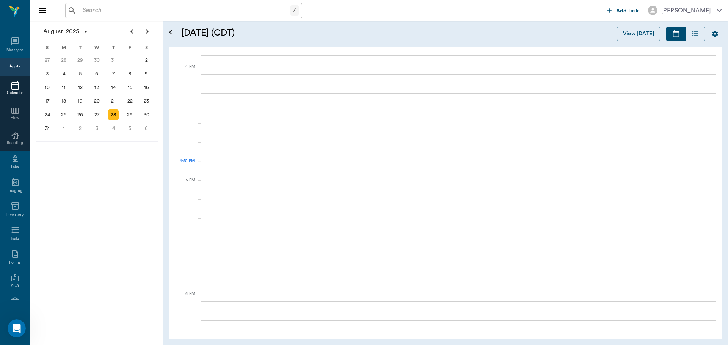
scroll to position [910, 0]
